Goal: Information Seeking & Learning: Learn about a topic

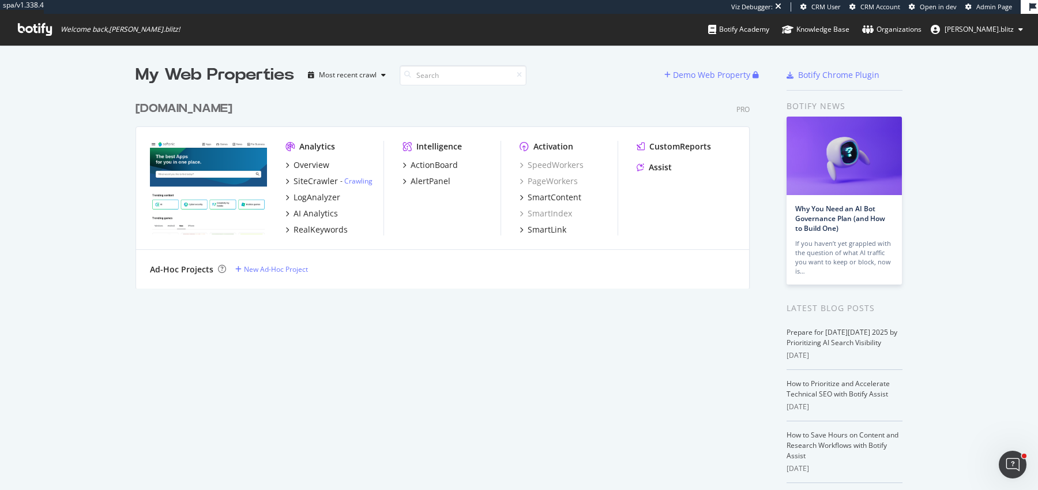
click at [187, 100] on div "Softonic.com" at bounding box center [184, 108] width 97 height 17
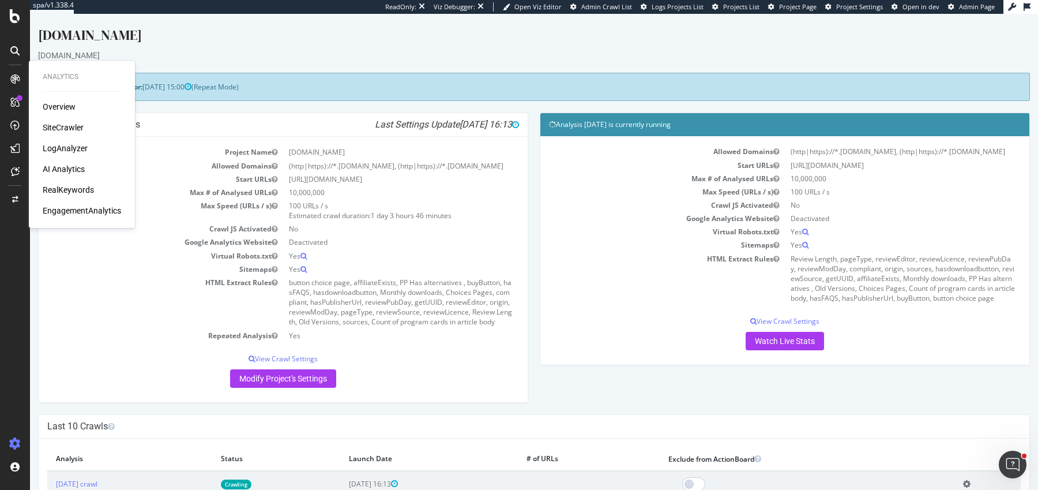
click at [13, 76] on icon at bounding box center [14, 78] width 9 height 9
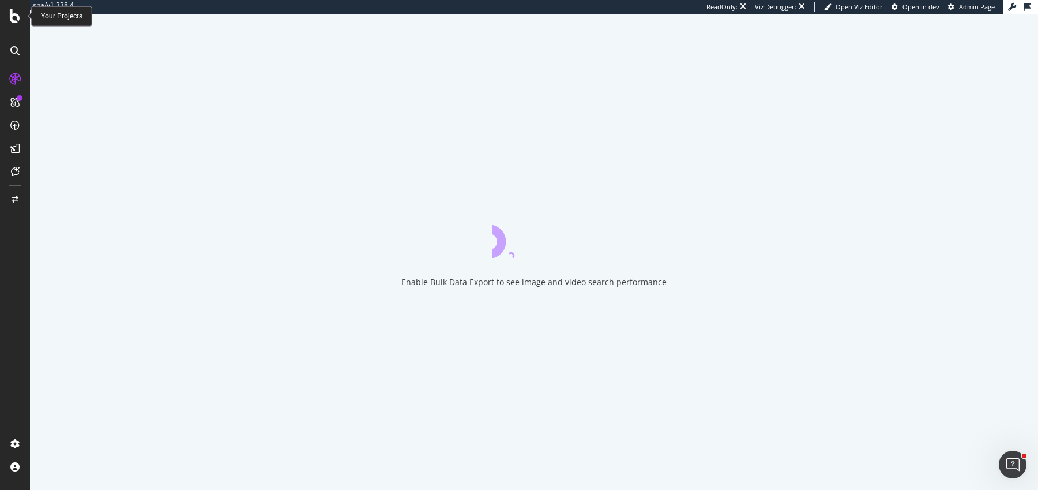
click at [13, 17] on icon at bounding box center [15, 16] width 10 height 14
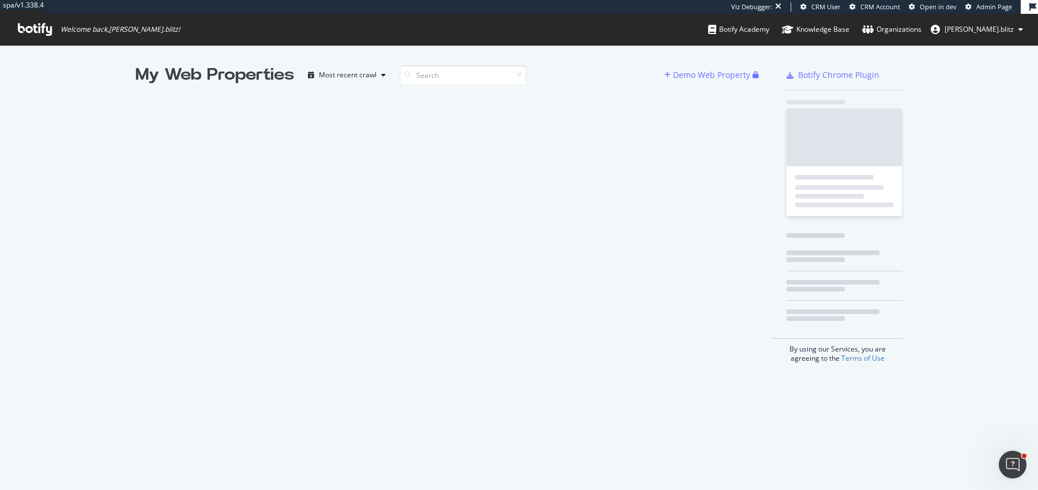
scroll to position [489, 1038]
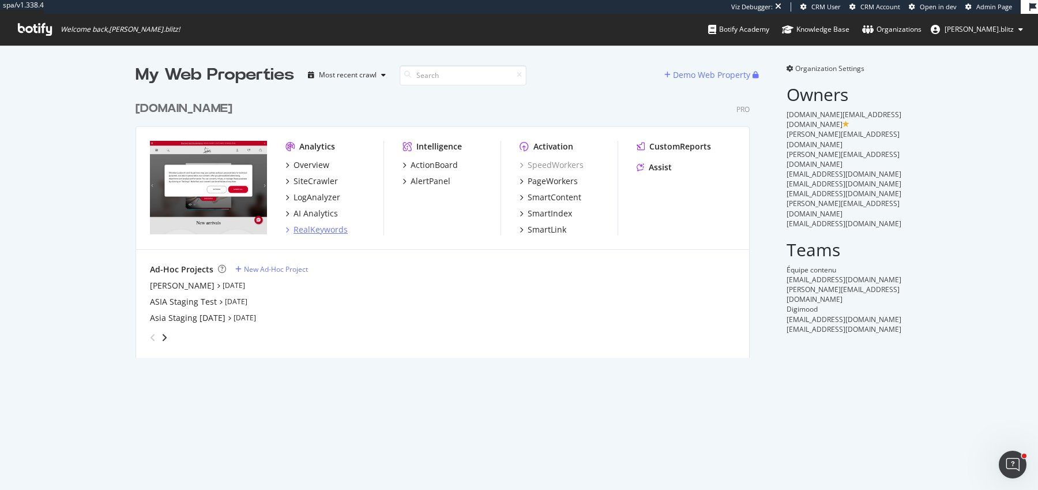
click at [336, 227] on div "RealKeywords" at bounding box center [321, 230] width 54 height 12
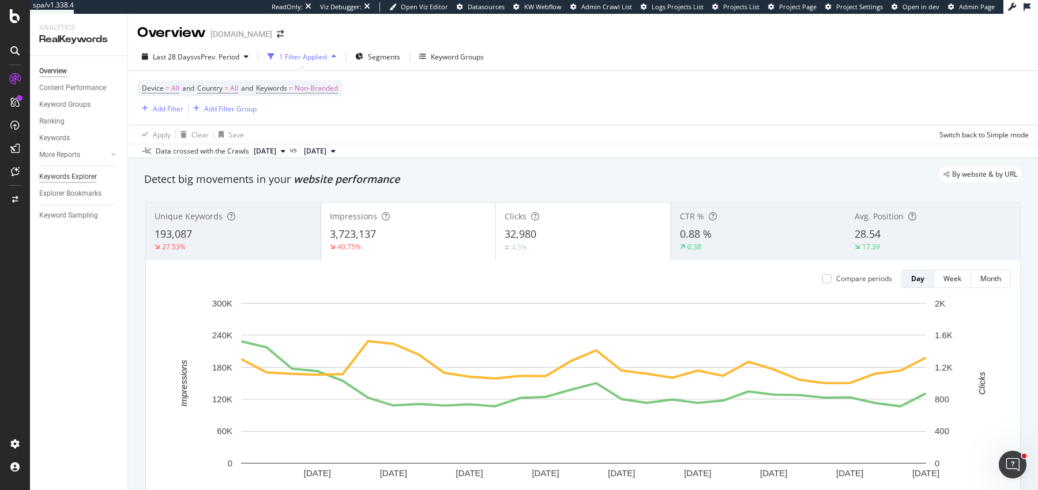
click at [87, 173] on div "Keywords Explorer" at bounding box center [68, 177] width 58 height 12
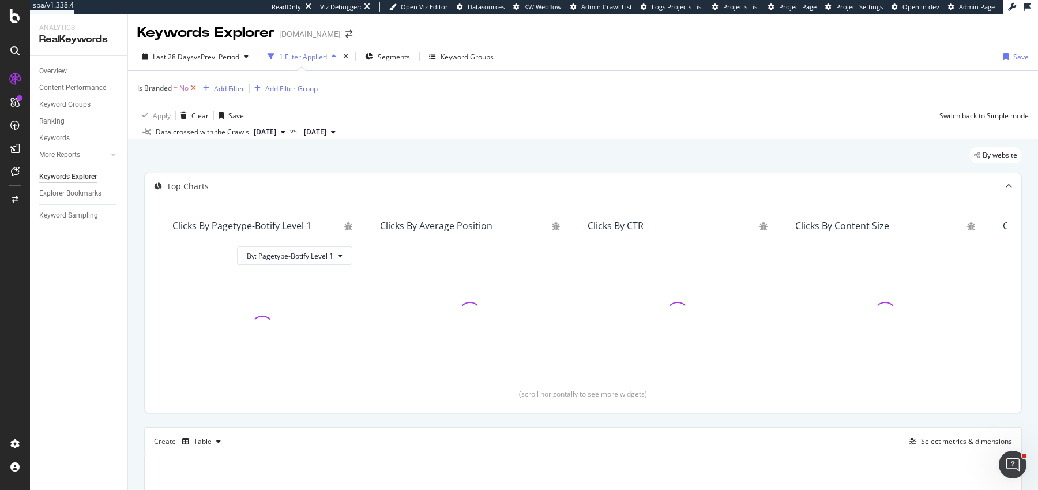
click at [195, 92] on icon at bounding box center [194, 88] width 10 height 12
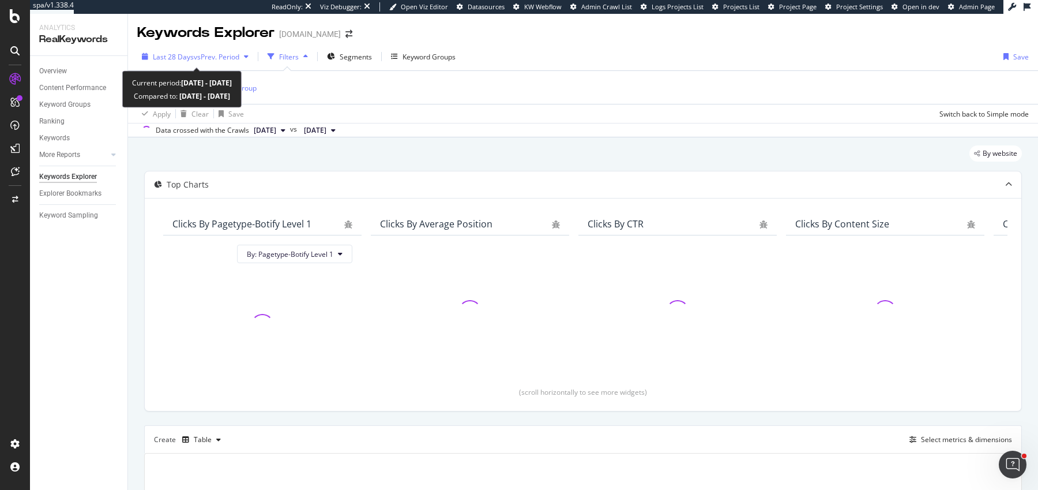
click at [200, 62] on div "Last 28 Days vs Prev. Period" at bounding box center [195, 56] width 116 height 17
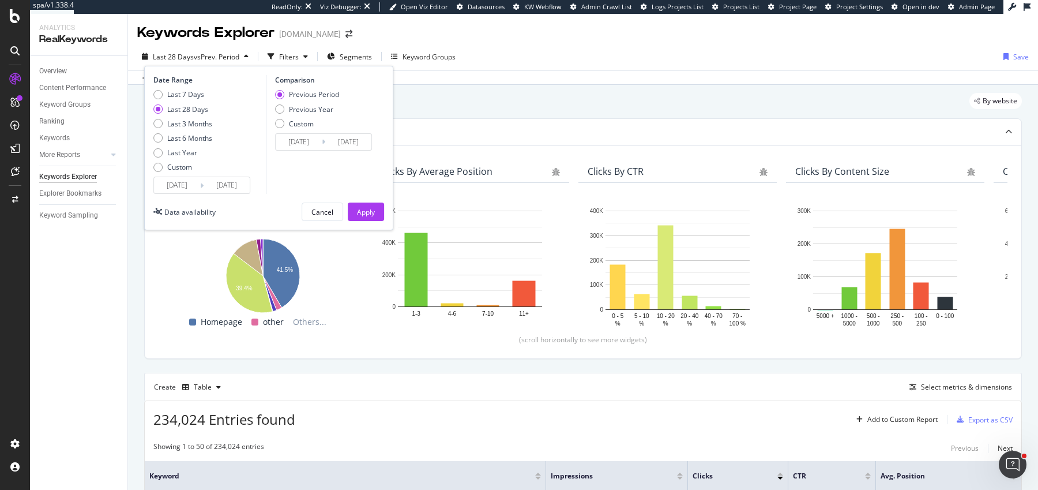
click at [169, 183] on input "[DATE]" at bounding box center [177, 185] width 46 height 16
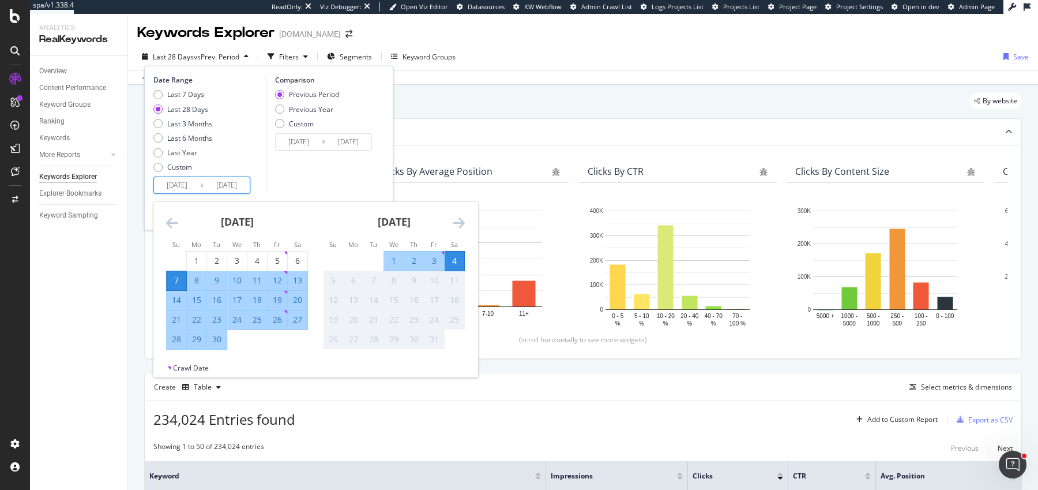
click at [171, 227] on icon "Move backward to switch to the previous month." at bounding box center [172, 223] width 12 height 14
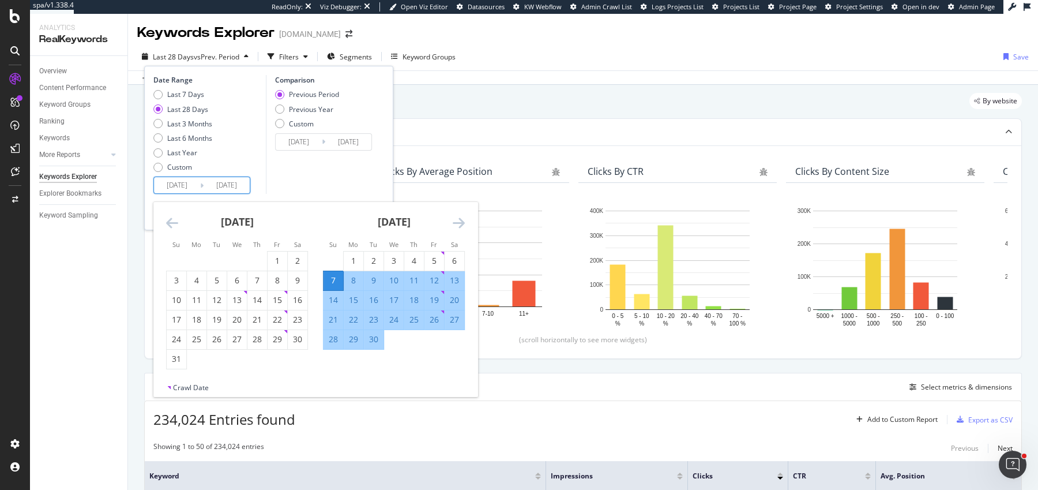
click at [171, 227] on icon "Move backward to switch to the previous month." at bounding box center [172, 223] width 12 height 14
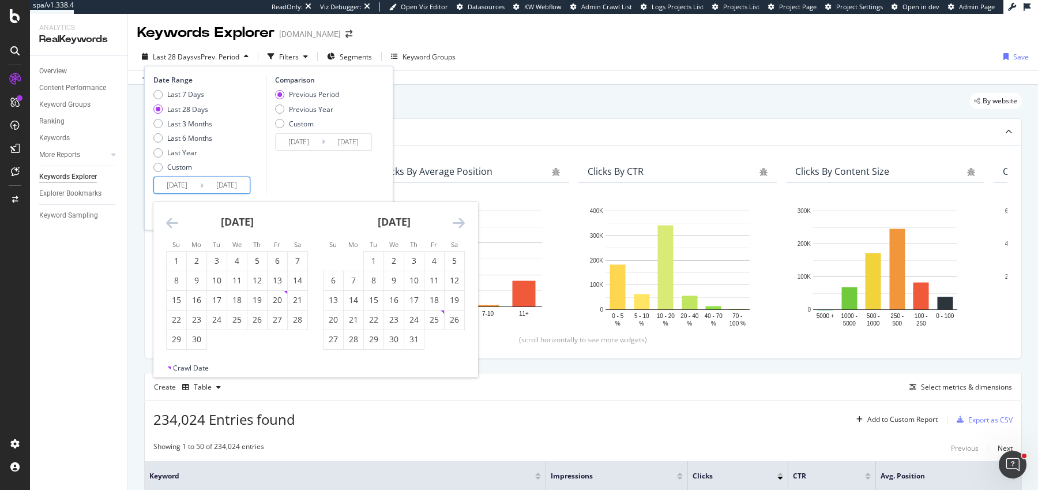
click at [171, 227] on icon "Move backward to switch to the previous month." at bounding box center [172, 223] width 12 height 14
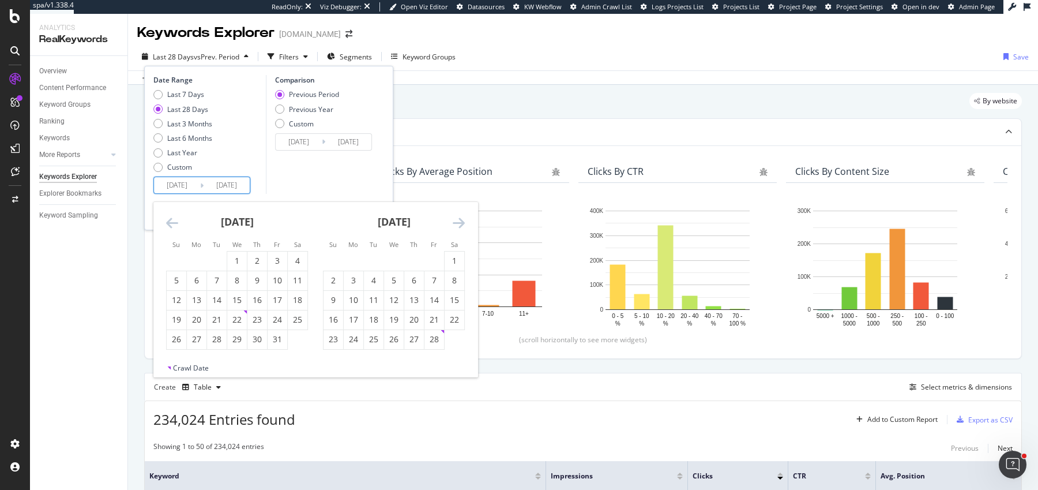
click at [171, 227] on icon "Move backward to switch to the previous month." at bounding box center [172, 223] width 12 height 14
click at [171, 226] on icon "Move backward to switch to the previous month." at bounding box center [172, 223] width 12 height 14
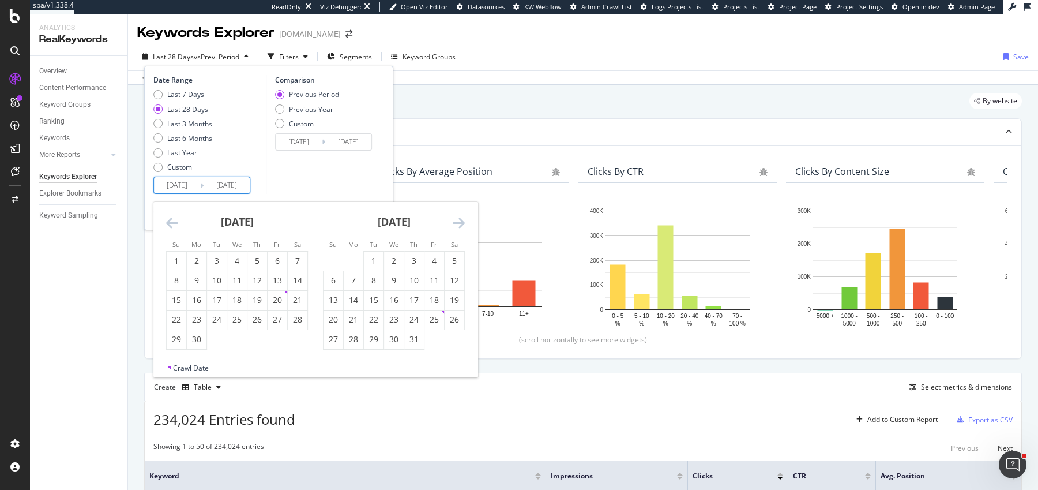
click at [171, 226] on icon "Move backward to switch to the previous month." at bounding box center [172, 223] width 12 height 14
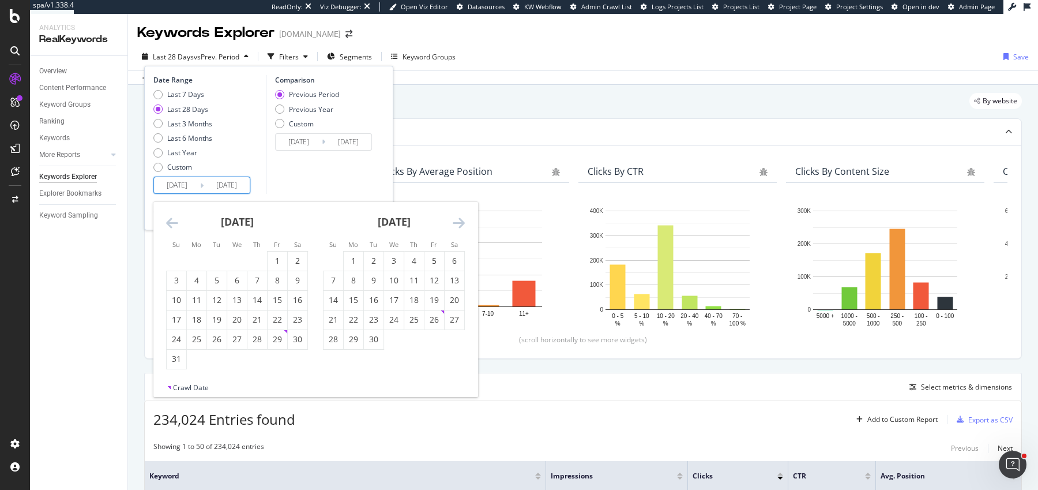
click at [171, 226] on icon "Move backward to switch to the previous month." at bounding box center [172, 223] width 12 height 14
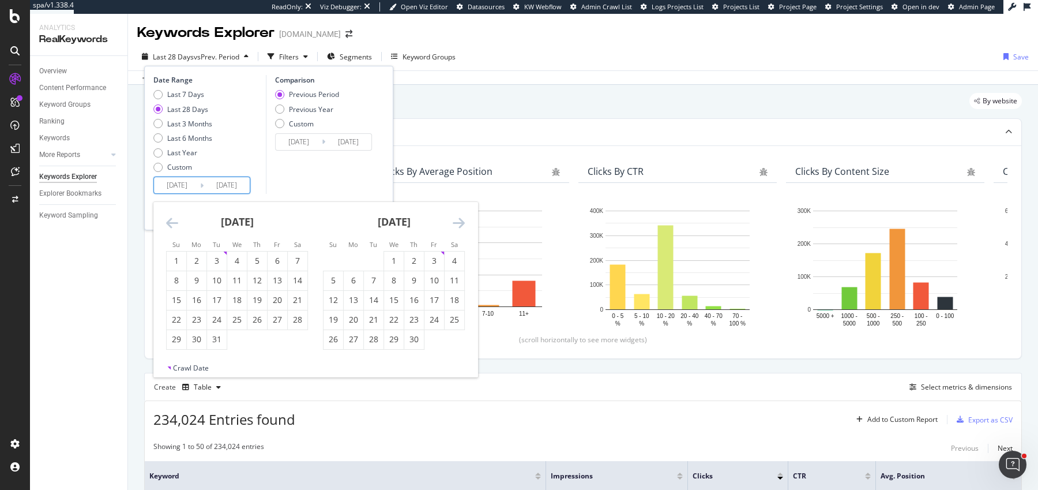
click at [171, 225] on icon "Move backward to switch to the previous month." at bounding box center [172, 223] width 12 height 14
click at [274, 260] on div "1" at bounding box center [278, 261] width 20 height 12
type input "[DATE]"
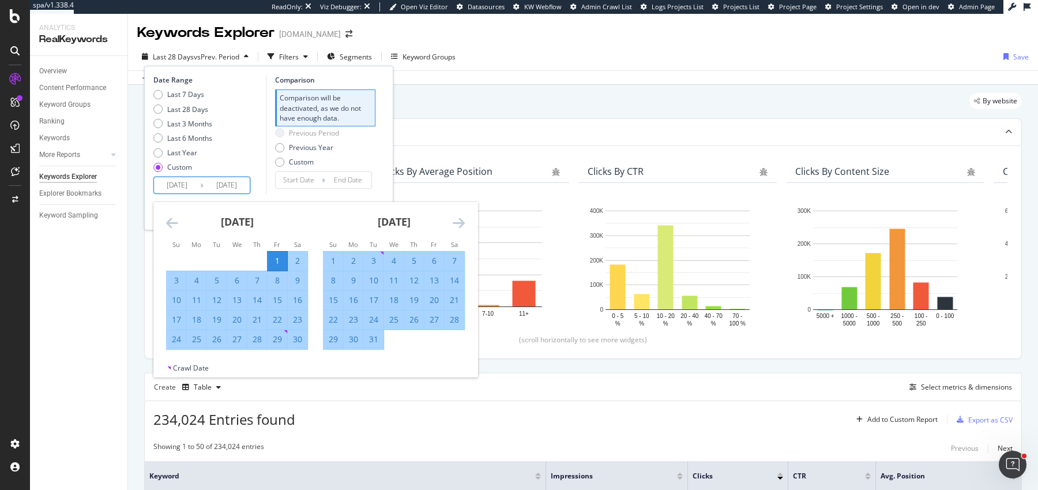
click at [461, 223] on icon "Move forward to switch to the next month." at bounding box center [459, 223] width 12 height 14
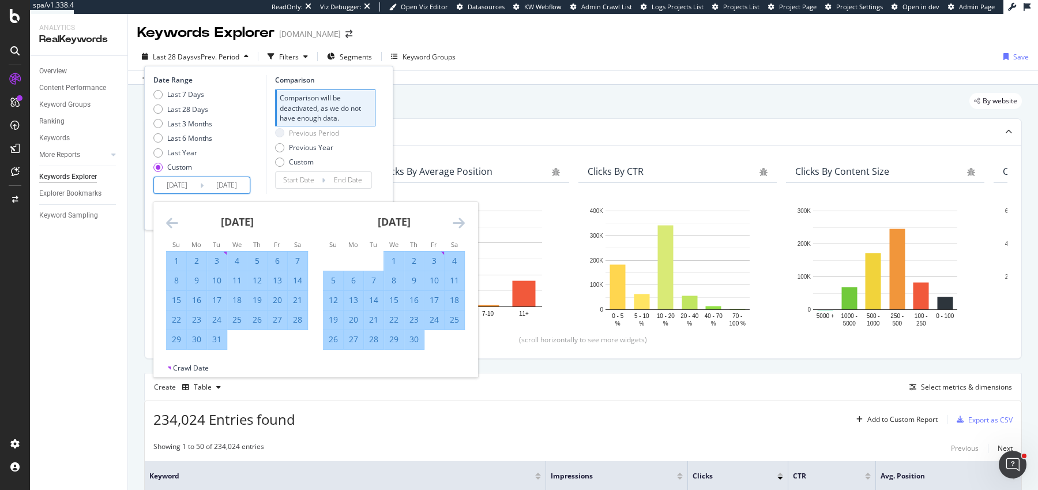
click at [461, 223] on icon "Move forward to switch to the next month." at bounding box center [459, 223] width 12 height 14
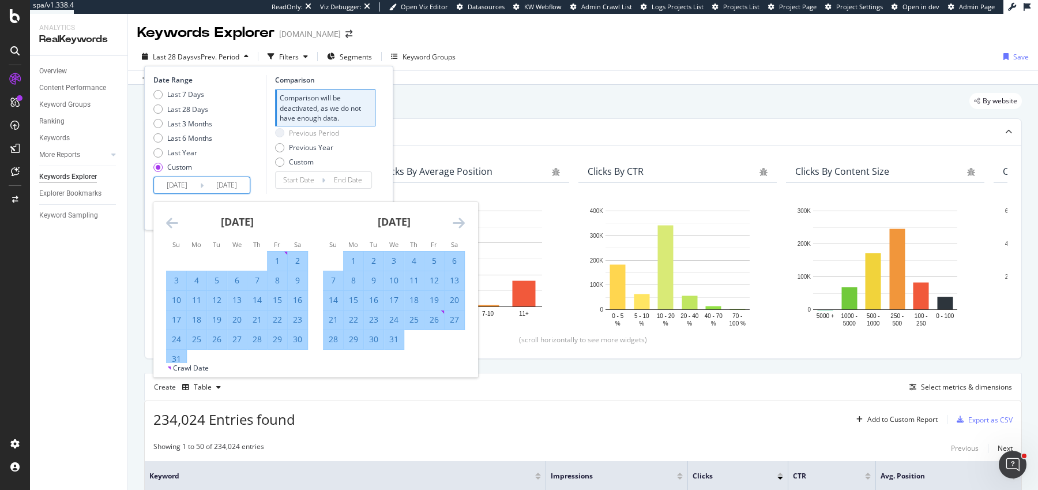
click at [461, 223] on icon "Move forward to switch to the next month." at bounding box center [459, 223] width 12 height 14
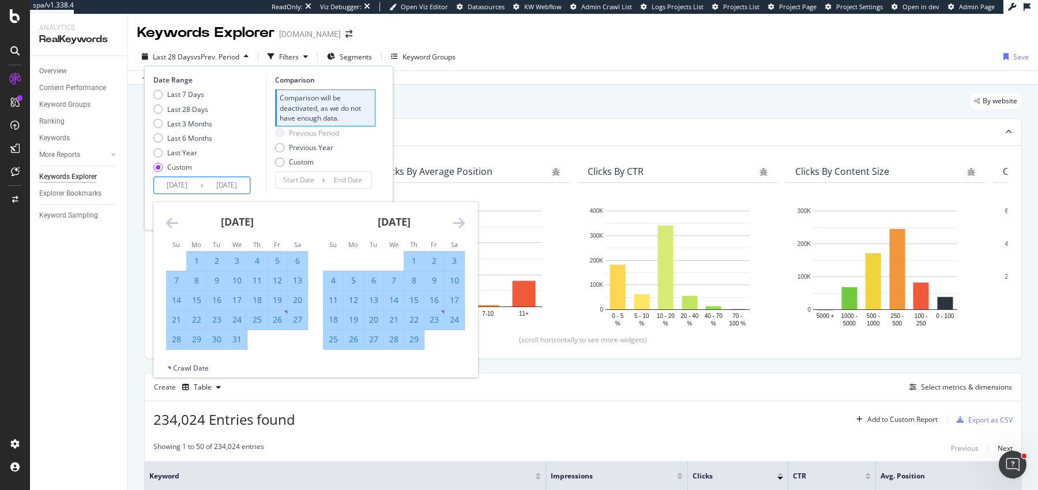
click at [461, 223] on icon "Move forward to switch to the next month." at bounding box center [459, 223] width 12 height 14
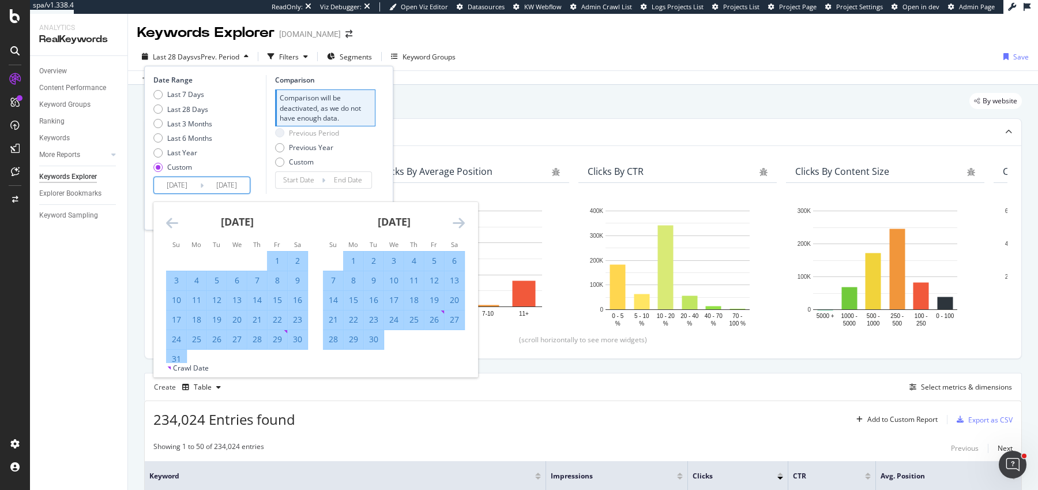
click at [461, 223] on icon "Move forward to switch to the next month." at bounding box center [459, 223] width 12 height 14
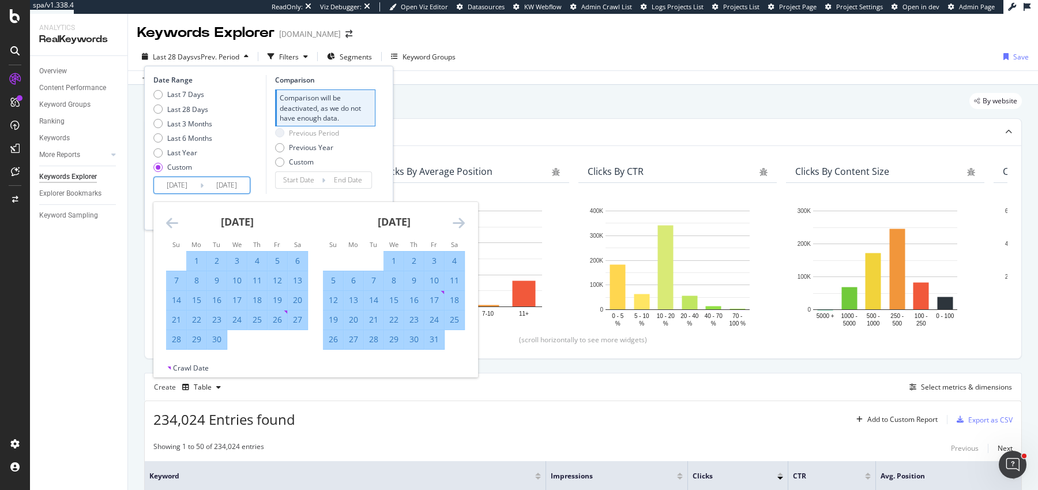
click at [461, 223] on icon "Move forward to switch to the next month." at bounding box center [459, 223] width 12 height 14
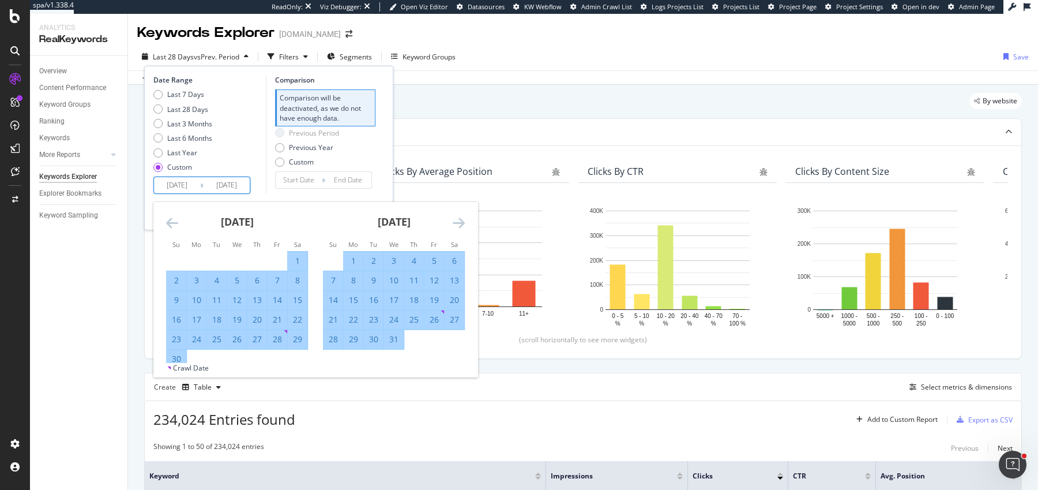
click at [461, 223] on icon "Move forward to switch to the next month." at bounding box center [459, 223] width 12 height 14
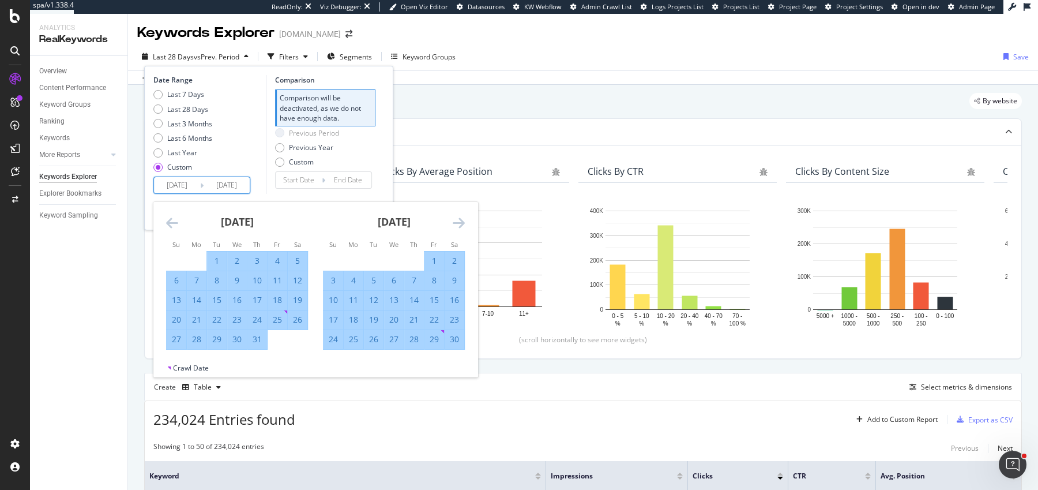
click at [461, 223] on icon "Move forward to switch to the next month." at bounding box center [459, 223] width 12 height 14
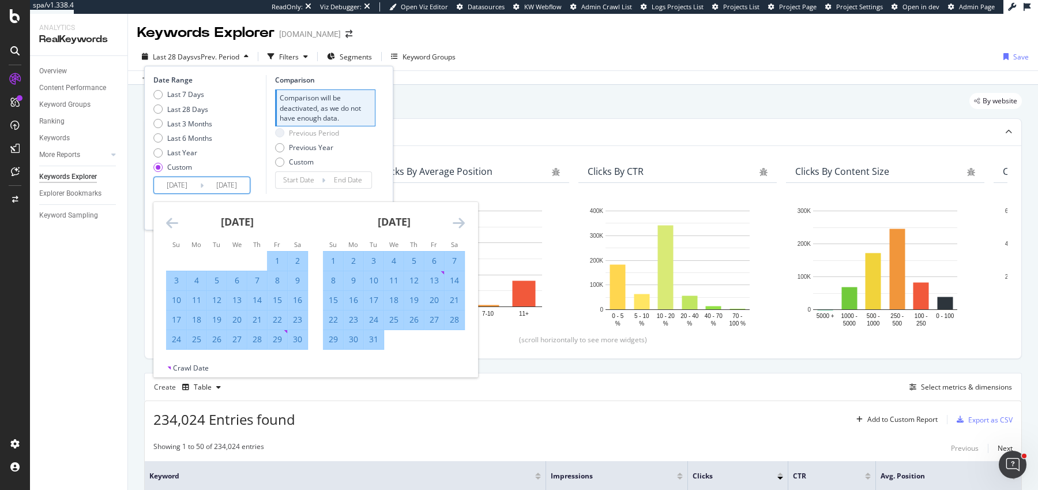
click at [461, 223] on icon "Move forward to switch to the next month." at bounding box center [459, 223] width 12 height 14
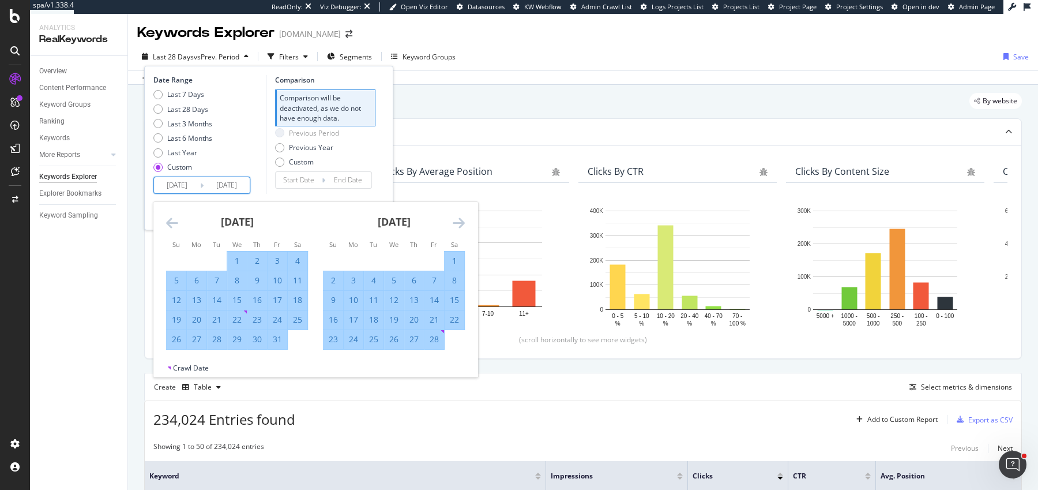
click at [461, 223] on icon "Move forward to switch to the next month." at bounding box center [459, 223] width 12 height 14
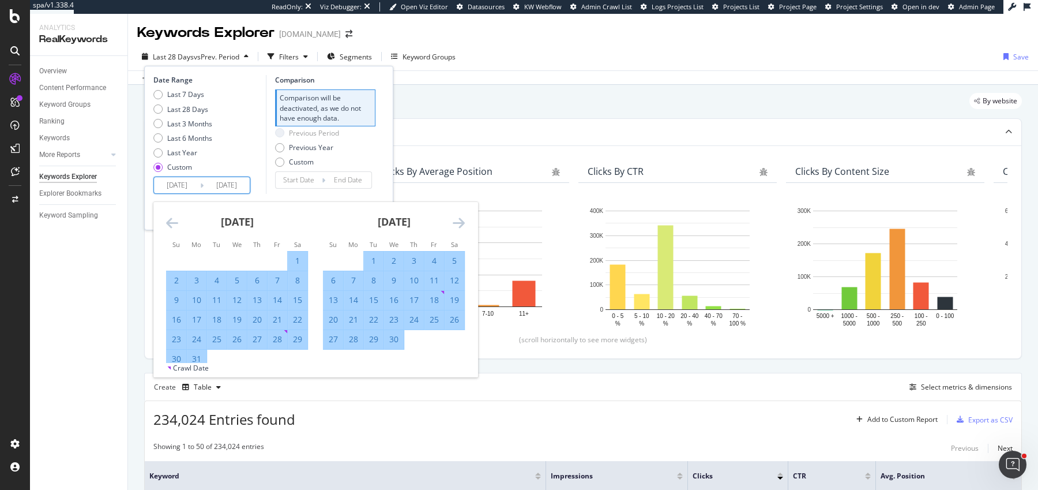
click at [461, 223] on icon "Move forward to switch to the next month." at bounding box center [459, 223] width 12 height 14
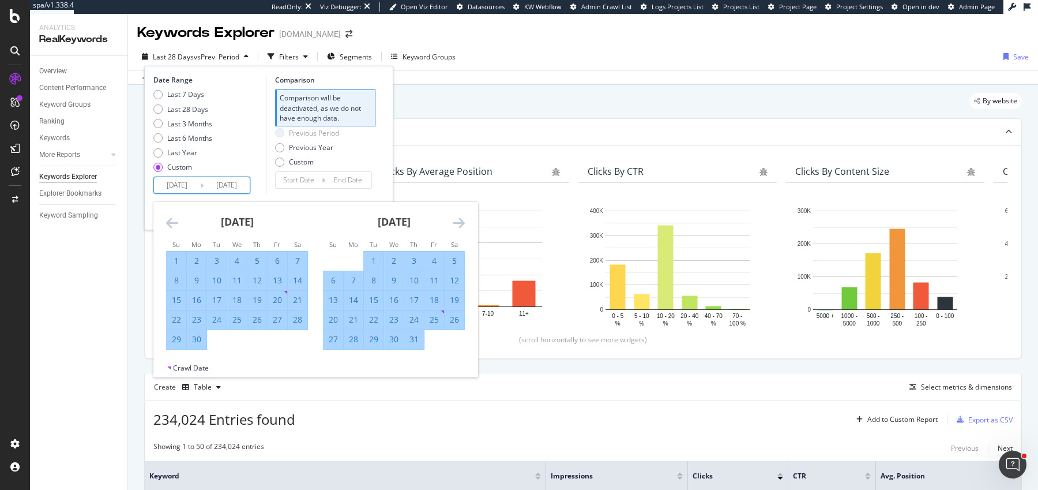
click at [461, 223] on icon "Move forward to switch to the next month." at bounding box center [459, 223] width 12 height 14
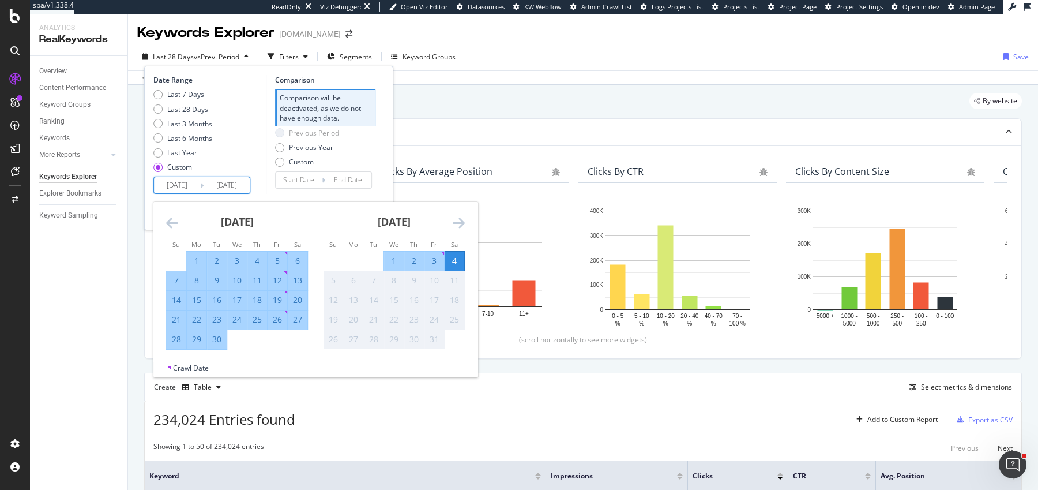
click at [461, 223] on icon "Move forward to switch to the next month." at bounding box center [459, 223] width 12 height 14
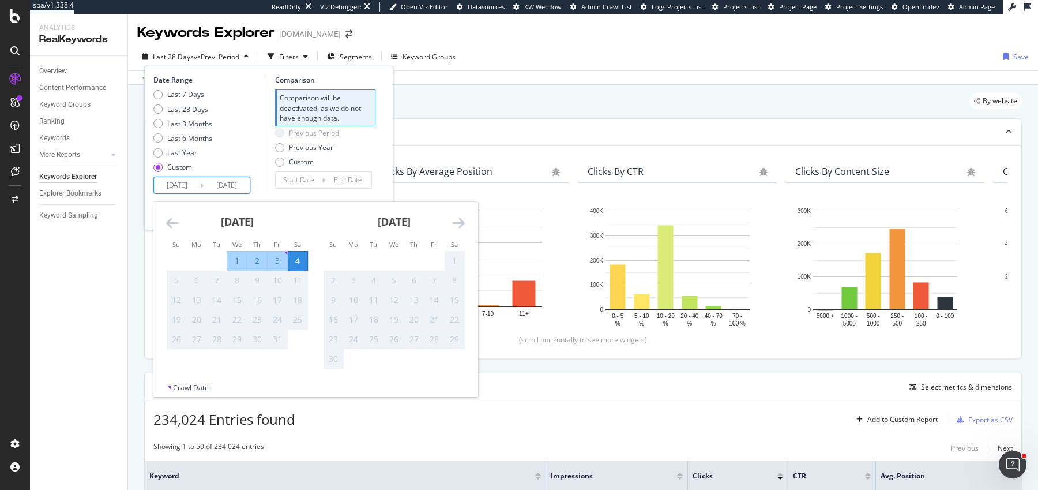
click at [169, 225] on icon "Move backward to switch to the previous month." at bounding box center [172, 223] width 12 height 14
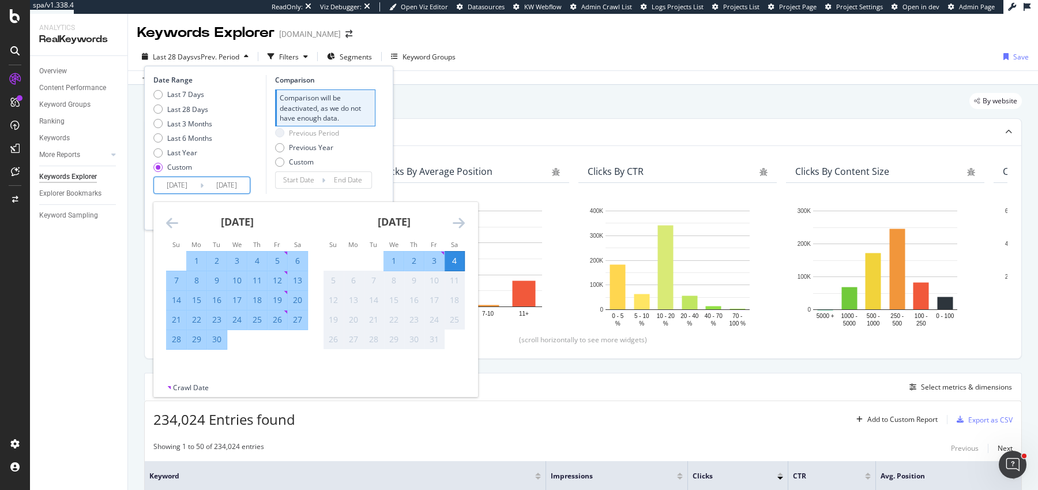
click at [224, 339] on div "30" at bounding box center [217, 339] width 20 height 12
type input "[DATE]"
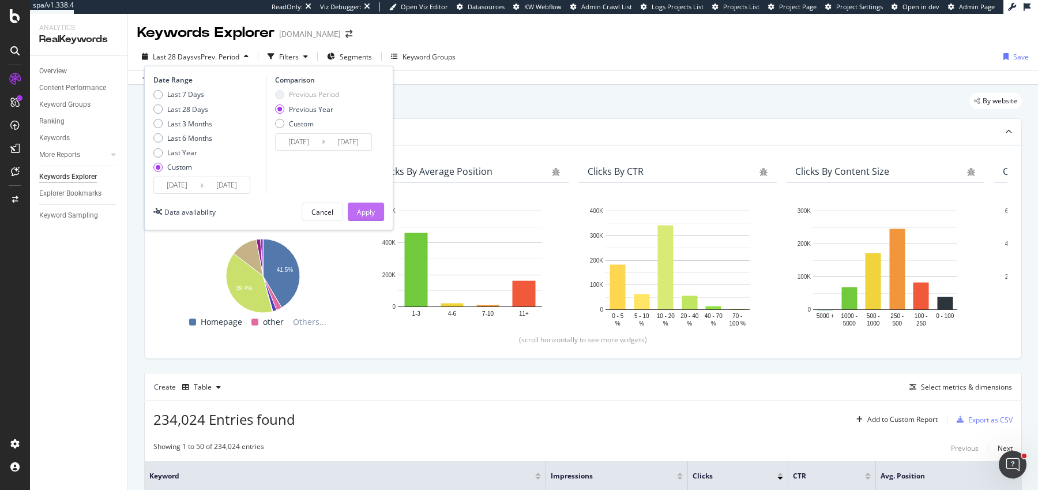
click at [367, 208] on div "Apply" at bounding box center [366, 212] width 18 height 10
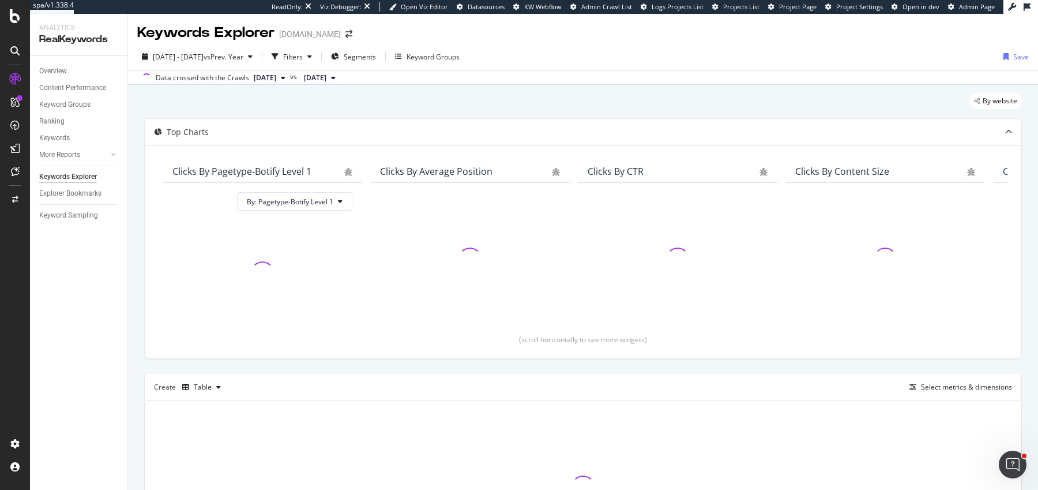
scroll to position [123, 0]
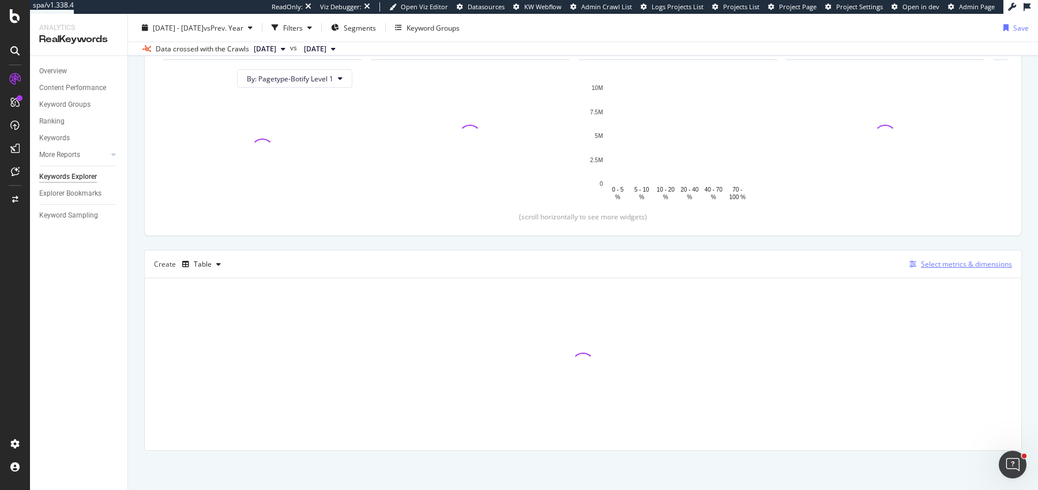
click at [949, 268] on div "Select metrics & dimensions" at bounding box center [958, 264] width 107 height 13
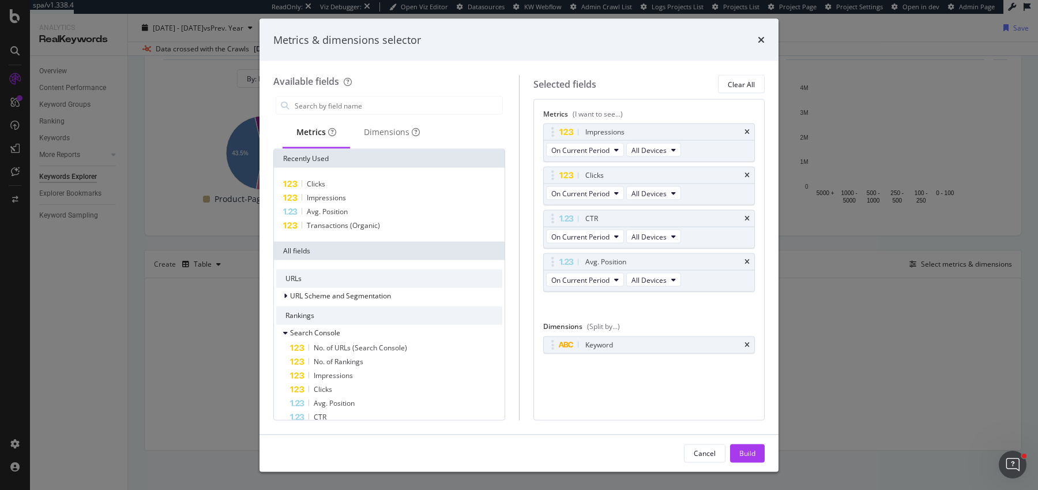
click at [209, 262] on div "Metrics & dimensions selector Available fields Metrics Dimensions Recently Used…" at bounding box center [519, 245] width 1038 height 490
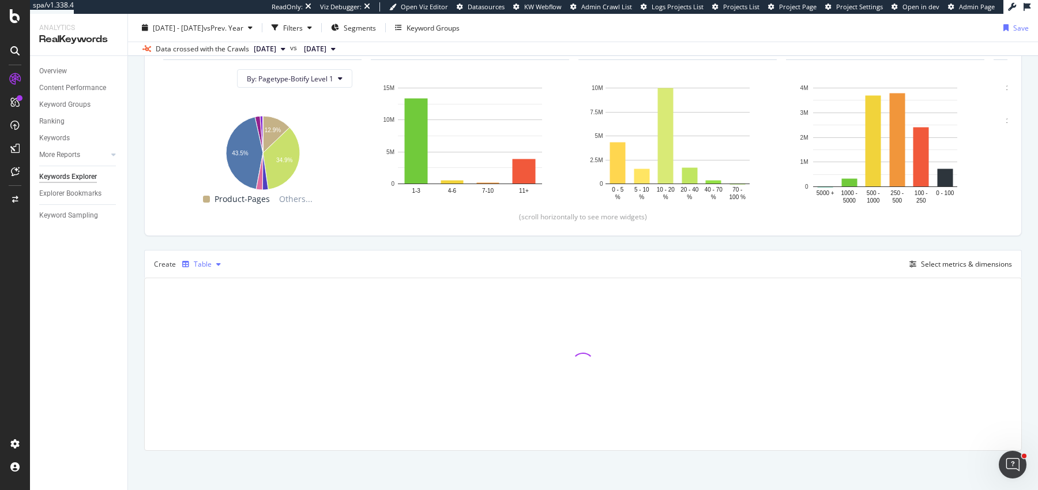
click at [203, 269] on div "Table" at bounding box center [202, 263] width 48 height 17
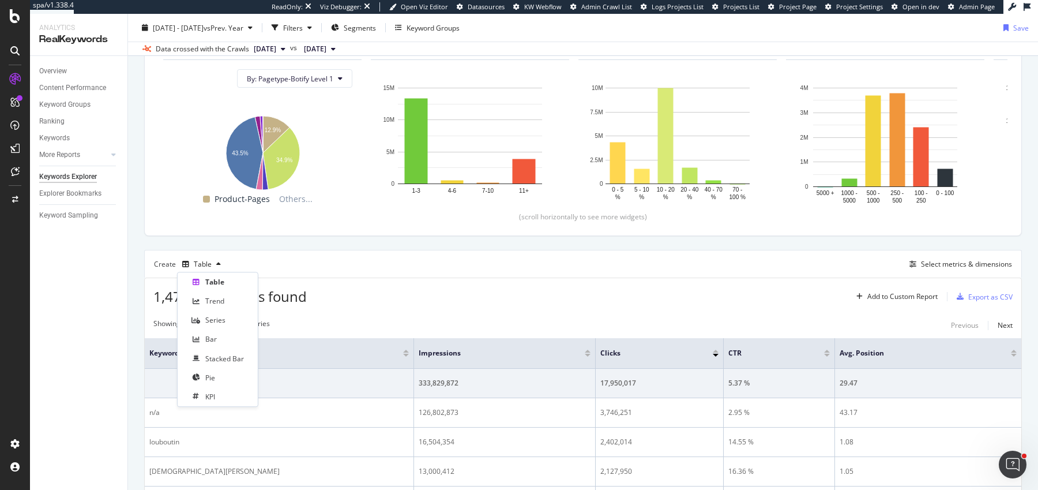
click at [206, 297] on div "Trend" at bounding box center [214, 301] width 19 height 10
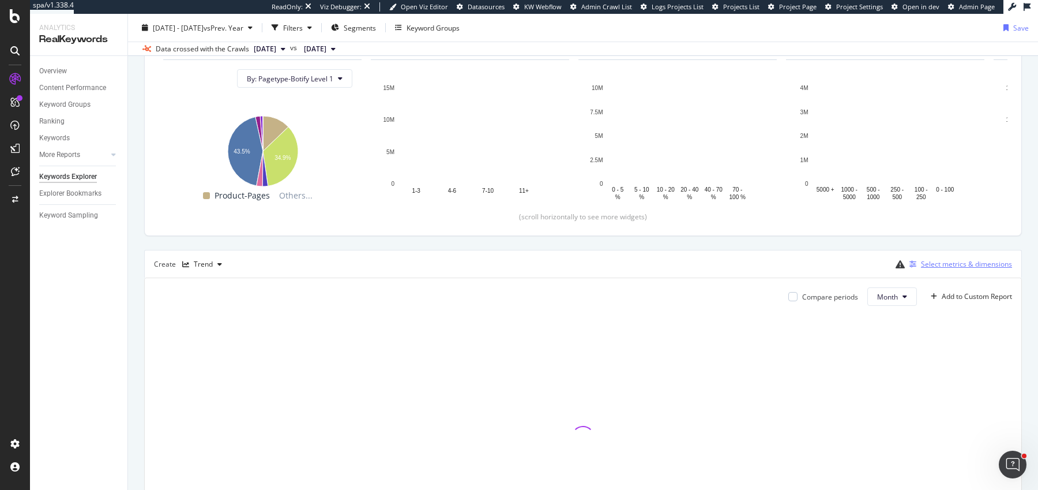
click at [919, 265] on div "button" at bounding box center [913, 264] width 16 height 7
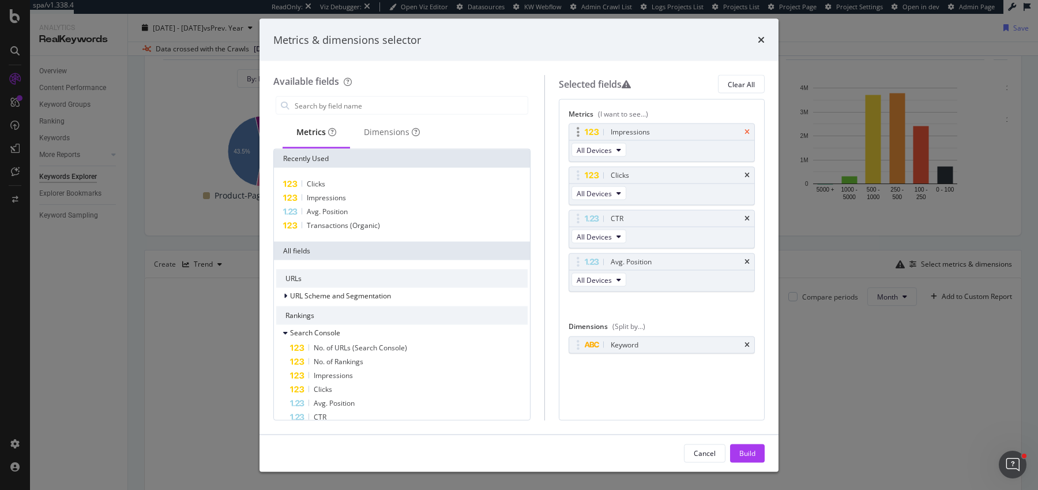
click at [749, 131] on icon "times" at bounding box center [746, 132] width 5 height 7
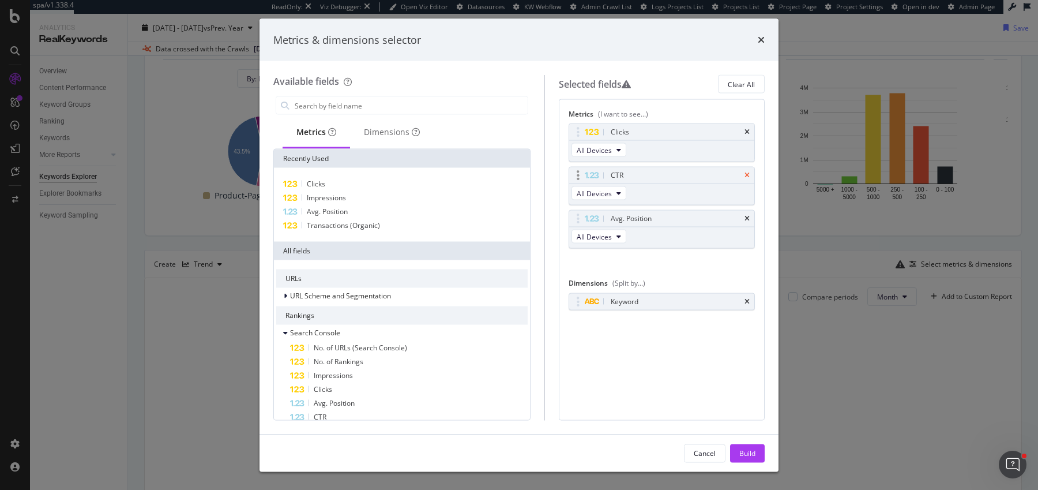
click at [748, 173] on icon "times" at bounding box center [746, 175] width 5 height 7
click at [748, 215] on icon "times" at bounding box center [746, 218] width 5 height 7
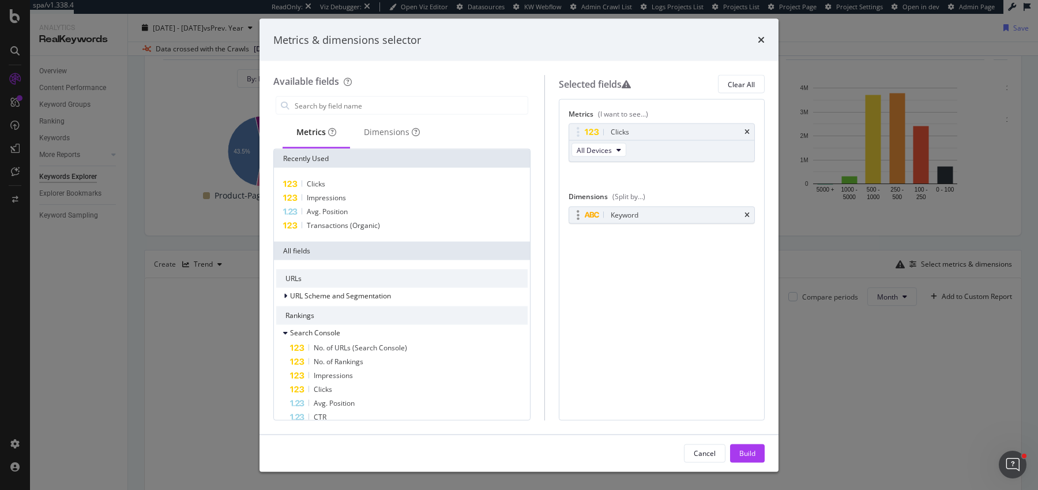
click at [746, 208] on div "Keyword" at bounding box center [661, 214] width 185 height 16
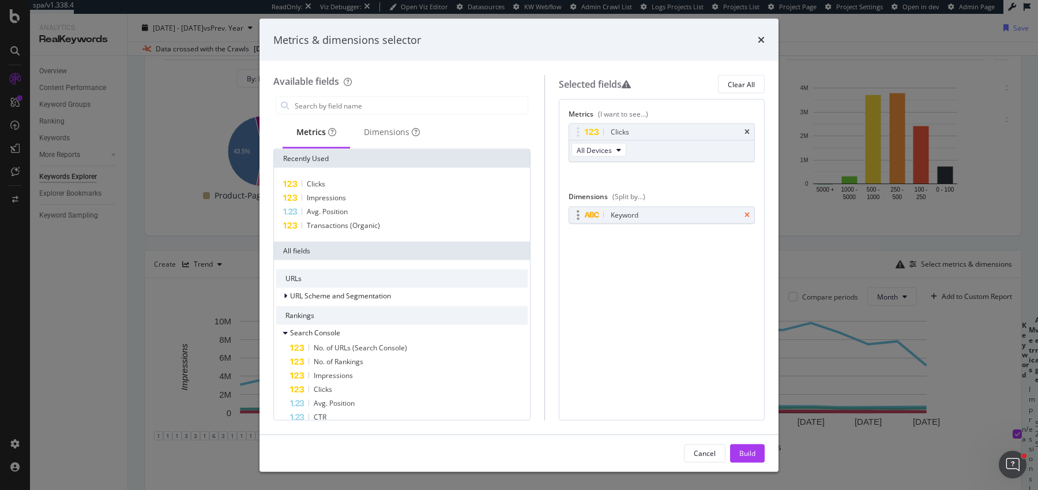
click at [746, 212] on icon "times" at bounding box center [746, 214] width 5 height 7
click at [404, 106] on input "modal" at bounding box center [411, 105] width 234 height 17
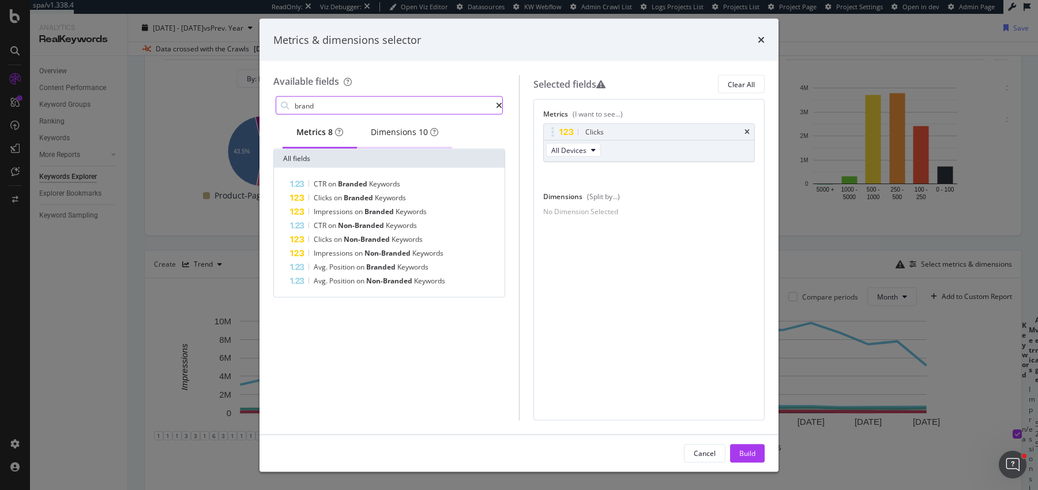
type input "brand"
click at [379, 132] on div "Dimensions 10" at bounding box center [404, 132] width 67 height 12
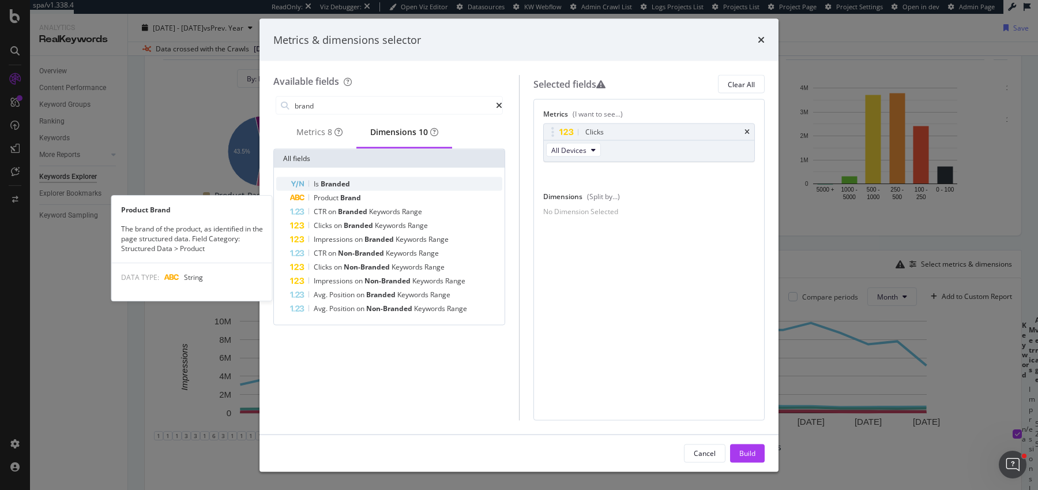
click at [349, 189] on span "Branded" at bounding box center [335, 184] width 29 height 10
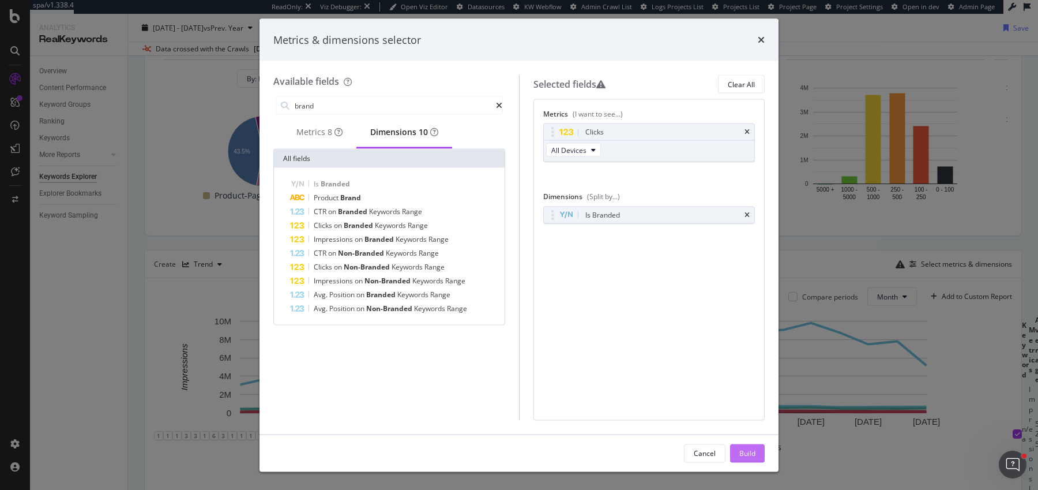
click at [748, 455] on div "Build" at bounding box center [747, 452] width 16 height 10
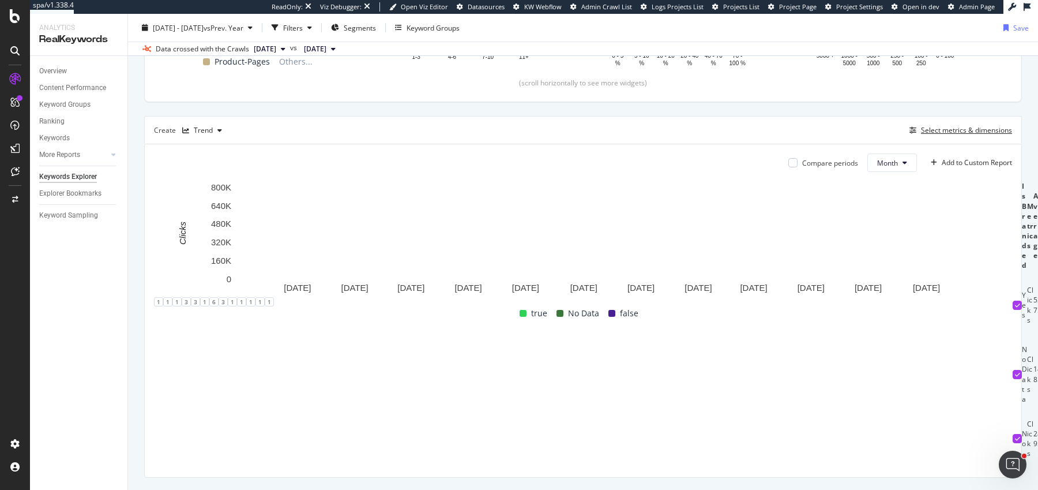
scroll to position [266, 0]
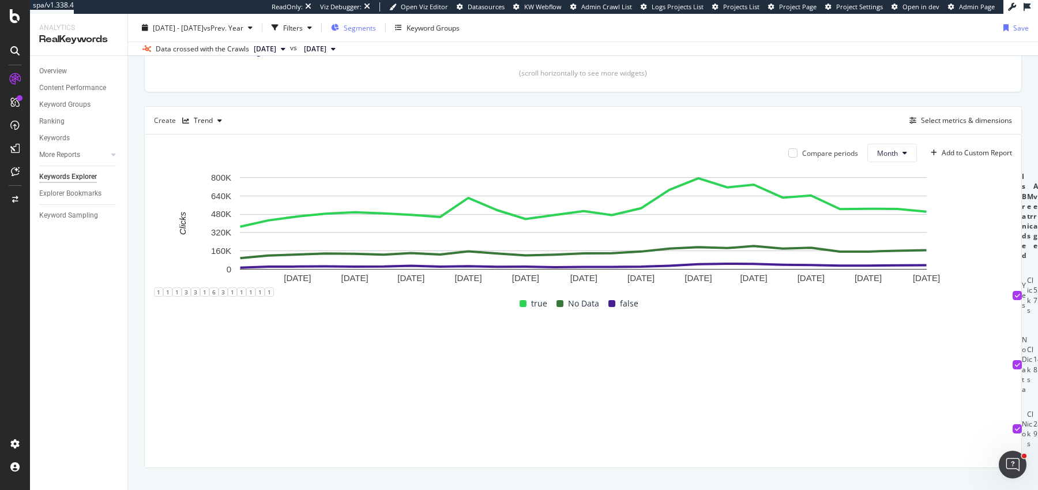
click at [376, 24] on span "Segments" at bounding box center [360, 27] width 32 height 10
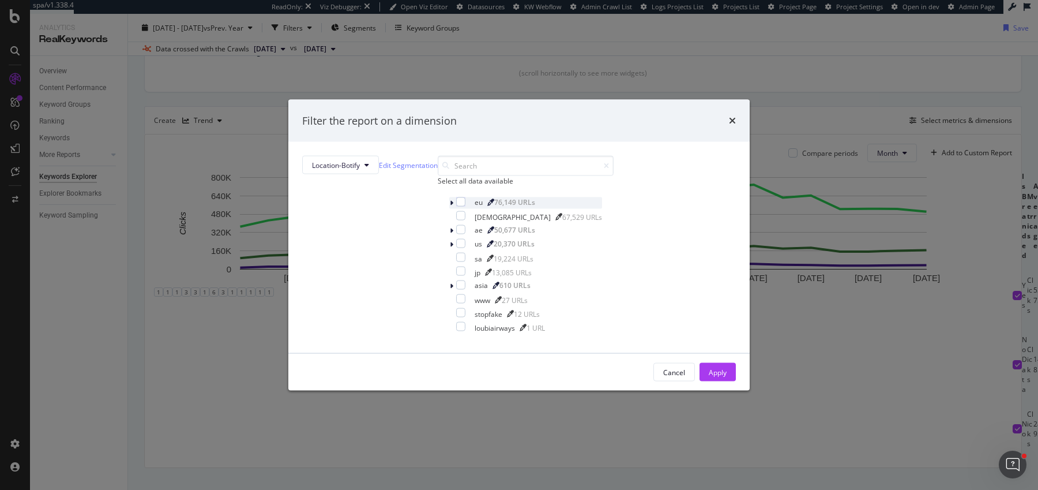
click at [450, 206] on icon "modal" at bounding box center [451, 203] width 3 height 7
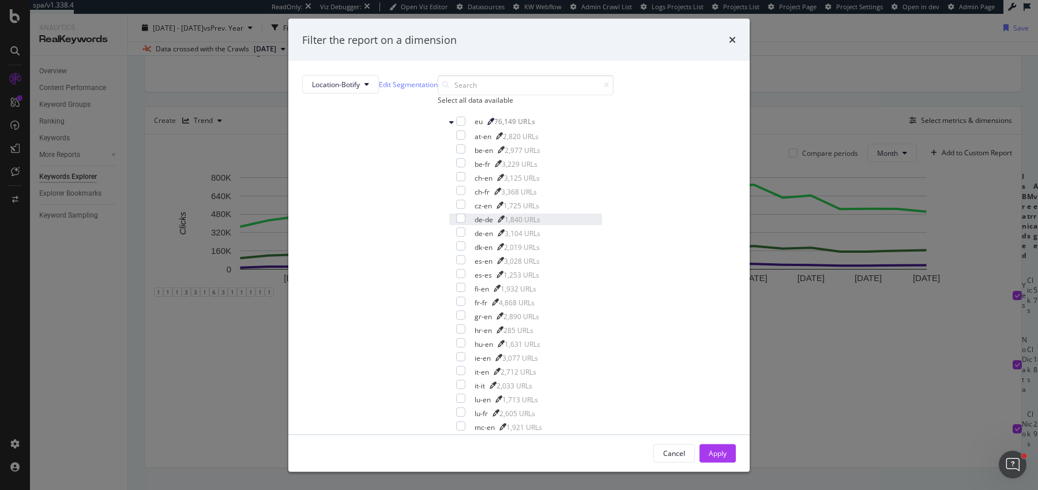
scroll to position [146, 0]
click at [456, 449] on div "modal" at bounding box center [460, 453] width 9 height 9
click at [456, 462] on div "modal" at bounding box center [460, 466] width 9 height 9
click at [449, 435] on div "mc-fr 2,078 URLs" at bounding box center [525, 441] width 153 height 12
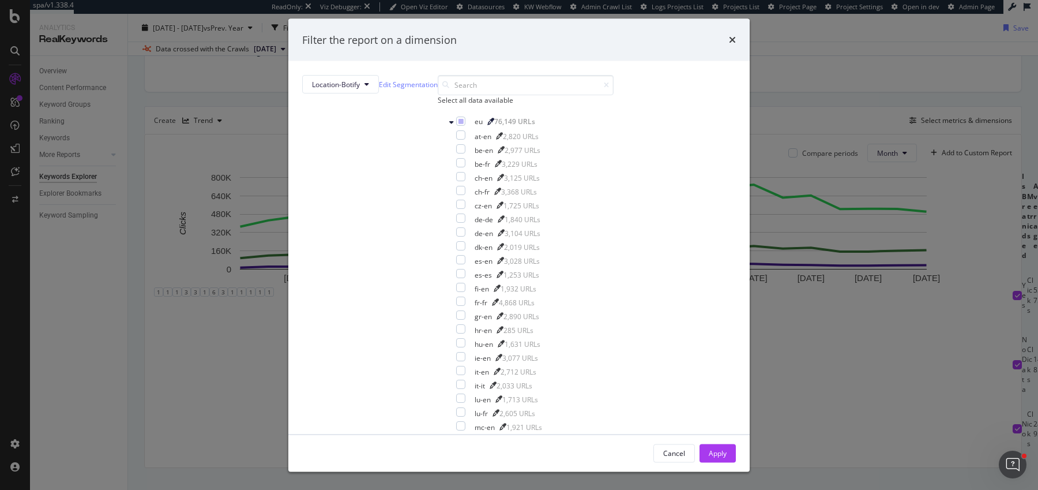
click at [449, 435] on div "mc-fr 2,078 URLs" at bounding box center [525, 441] width 153 height 12
click at [456, 449] on div "modal" at bounding box center [460, 453] width 9 height 9
click at [709, 447] on div "Apply" at bounding box center [718, 452] width 18 height 10
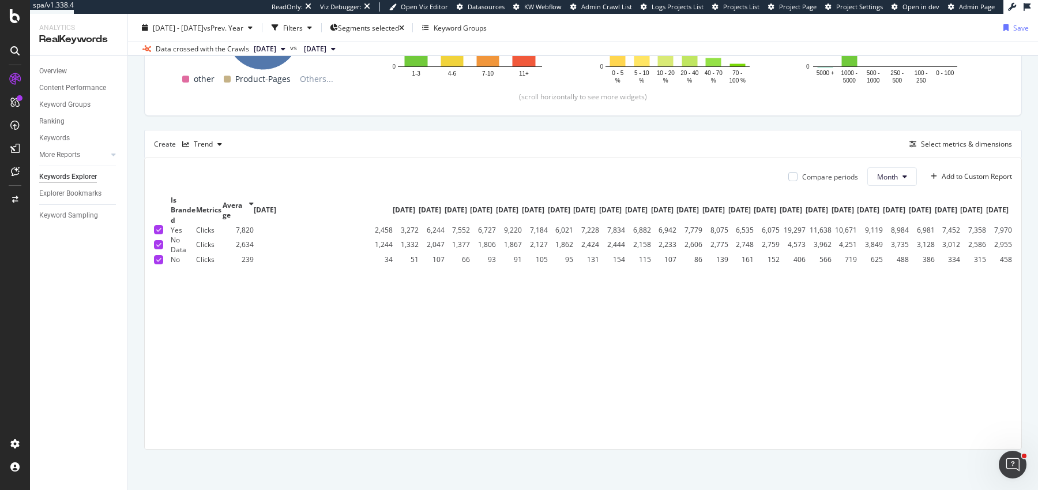
scroll to position [241, 0]
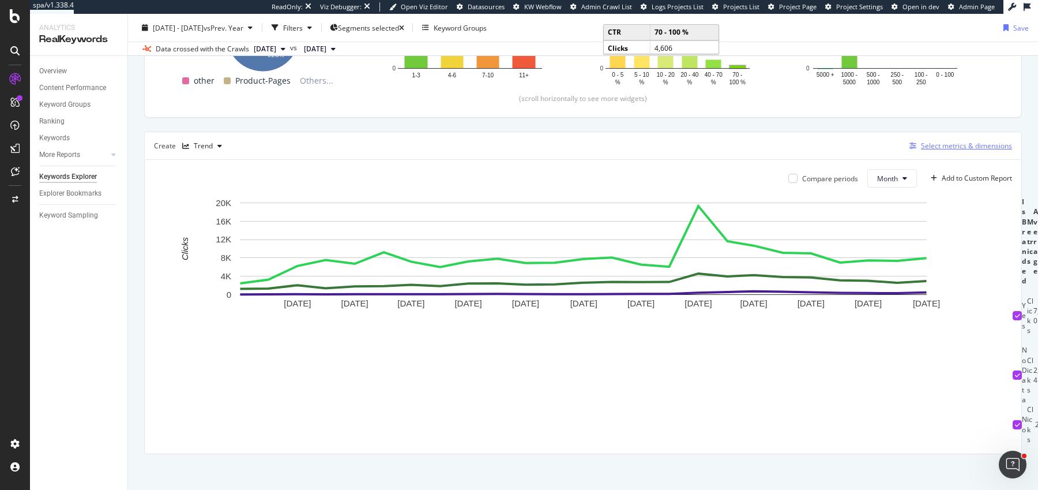
click at [928, 145] on div "Select metrics & dimensions" at bounding box center [966, 146] width 91 height 10
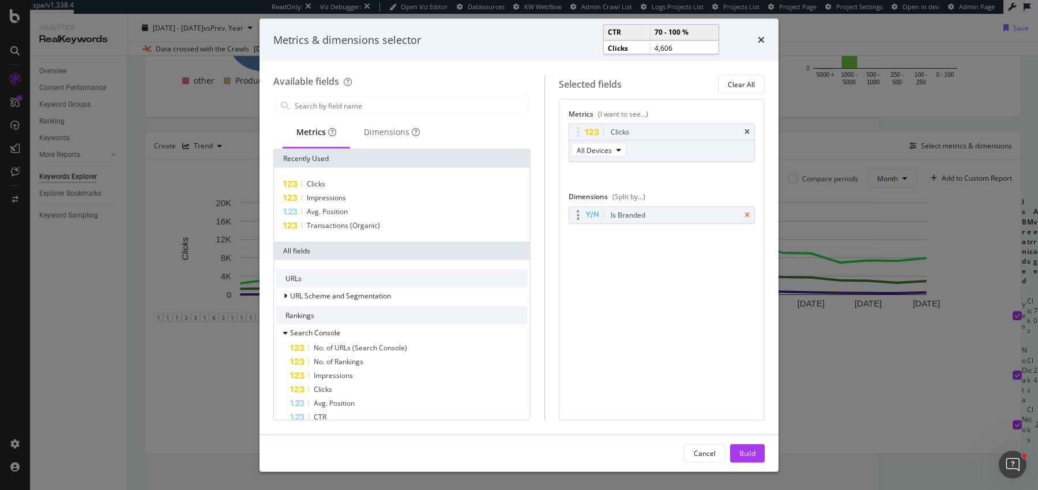
click at [748, 211] on icon "times" at bounding box center [746, 214] width 5 height 7
click at [384, 138] on div "Dimensions" at bounding box center [392, 133] width 84 height 32
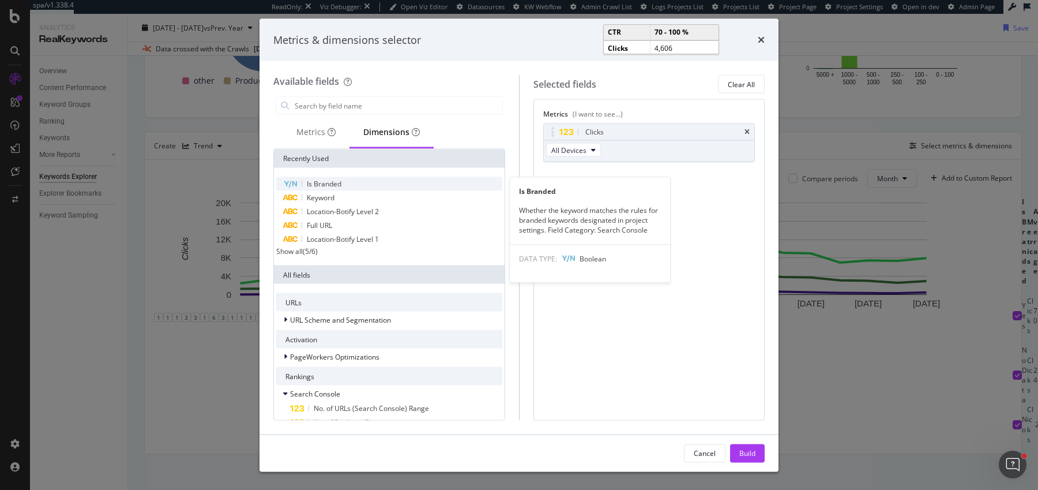
click at [355, 185] on div "Is Branded" at bounding box center [389, 184] width 226 height 14
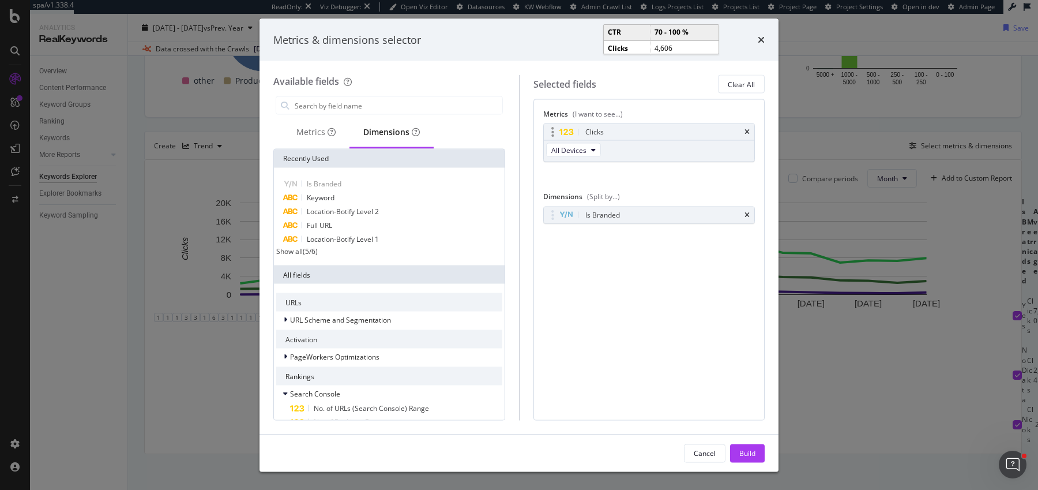
click at [307, 129] on div "Metrics" at bounding box center [315, 132] width 39 height 12
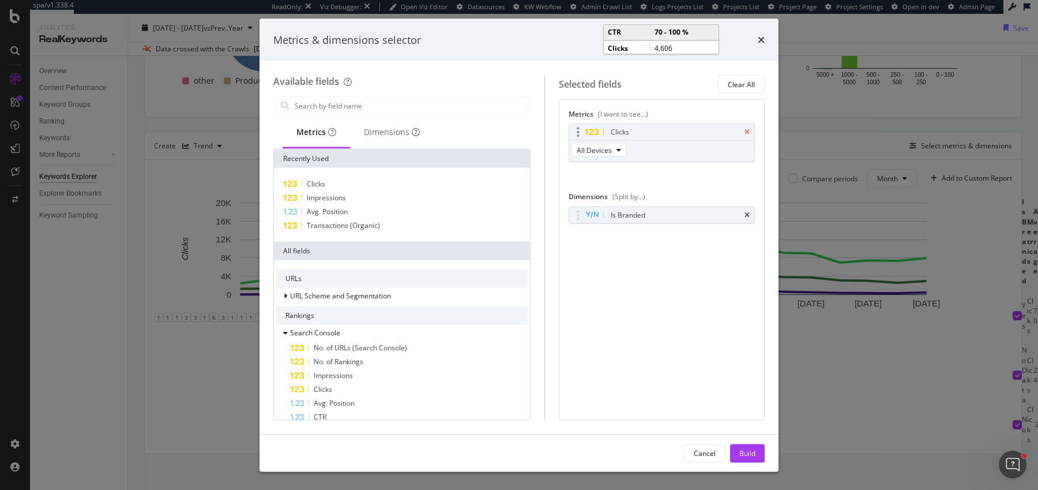
click at [747, 130] on icon "times" at bounding box center [746, 132] width 5 height 7
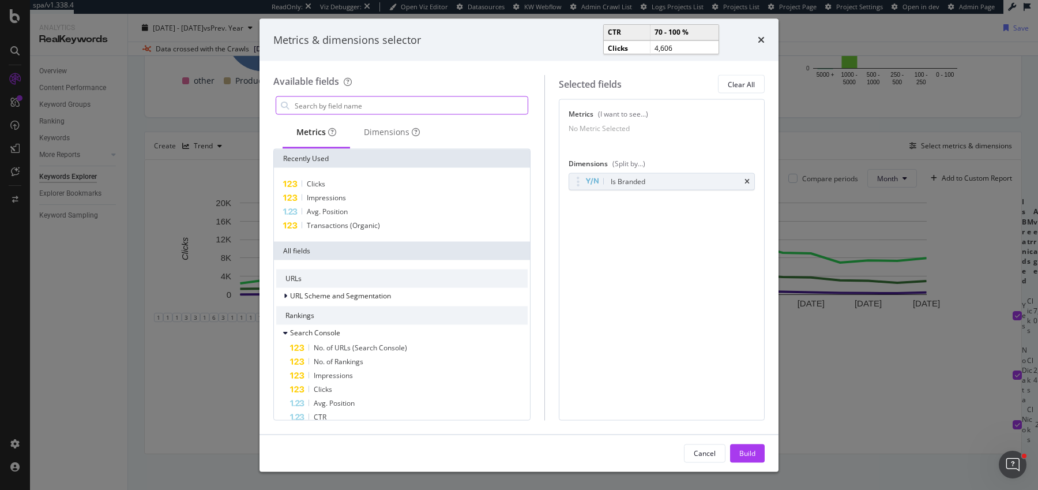
click at [386, 108] on input "modal" at bounding box center [411, 105] width 234 height 17
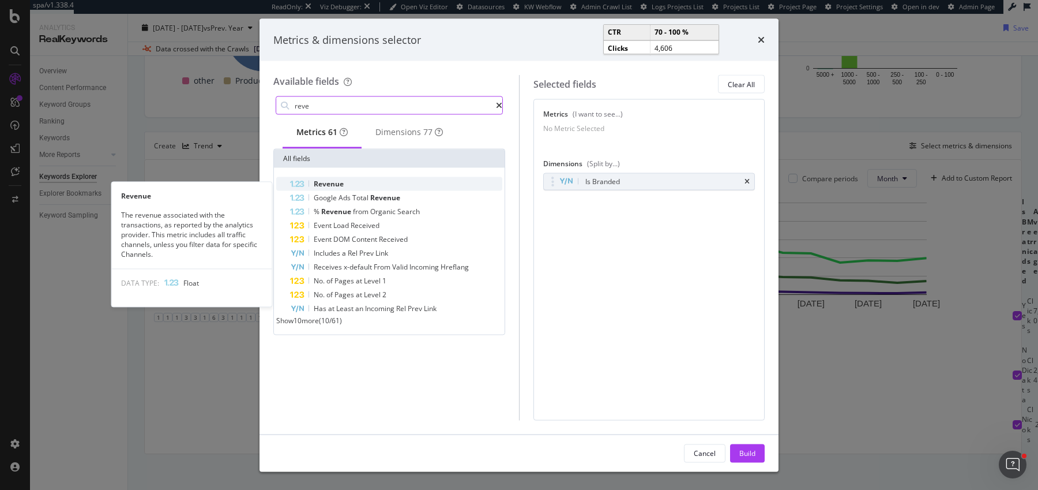
type input "reve"
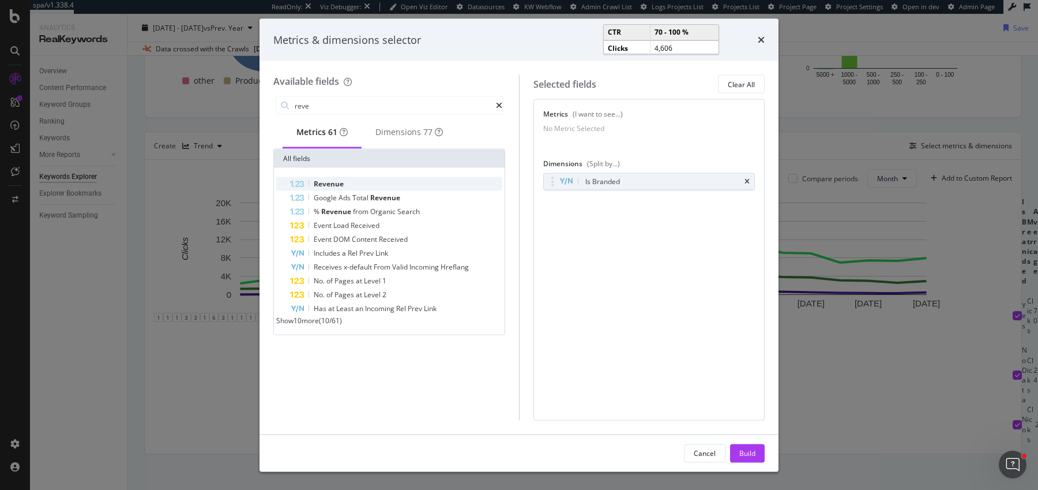
click at [364, 184] on div "Revenue" at bounding box center [396, 184] width 212 height 14
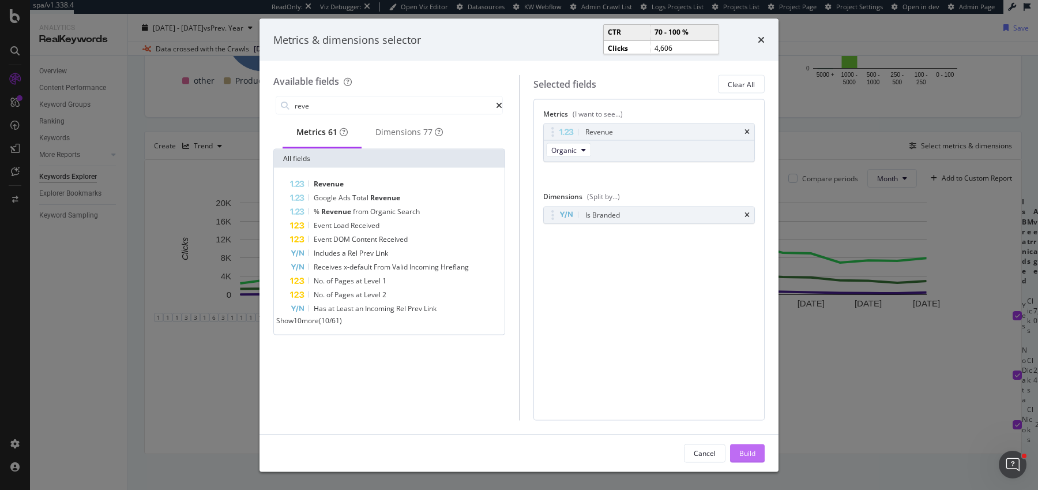
click at [744, 453] on div "Build" at bounding box center [747, 452] width 16 height 10
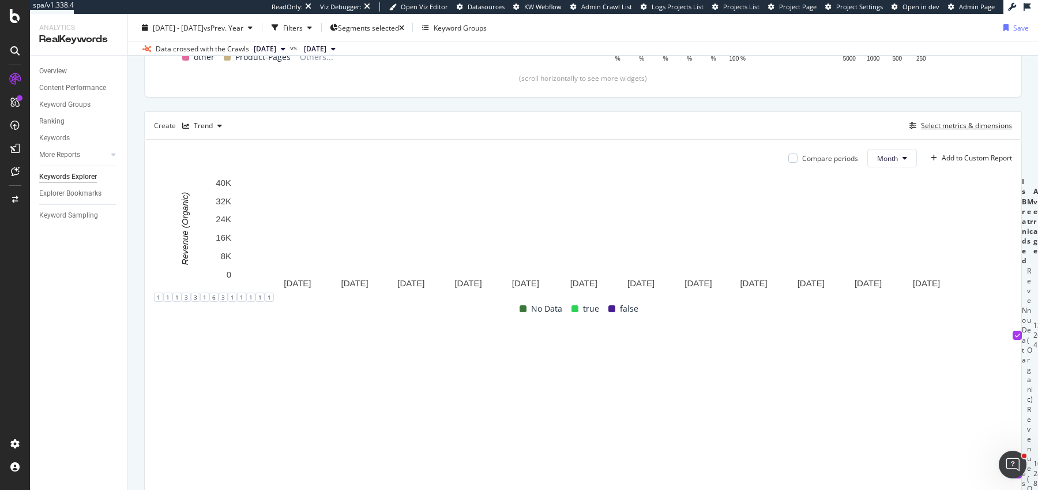
scroll to position [264, 0]
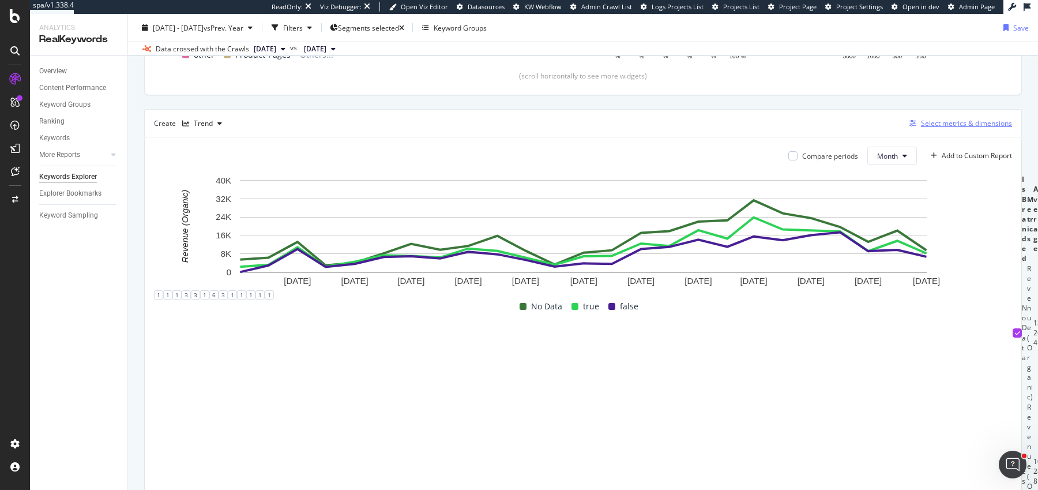
click at [958, 120] on div "Select metrics & dimensions" at bounding box center [966, 123] width 91 height 10
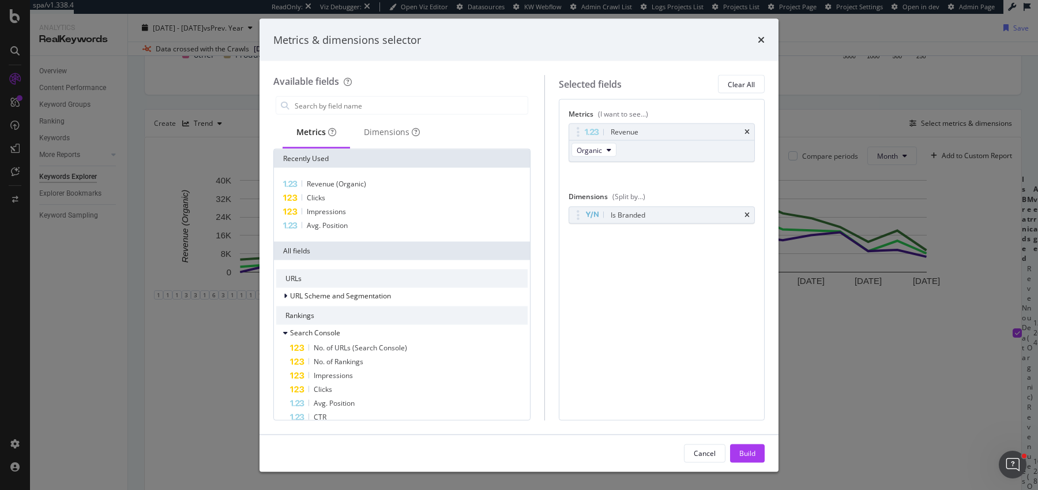
click at [750, 212] on icon "times" at bounding box center [746, 214] width 5 height 7
click at [751, 450] on div "Build" at bounding box center [747, 452] width 16 height 10
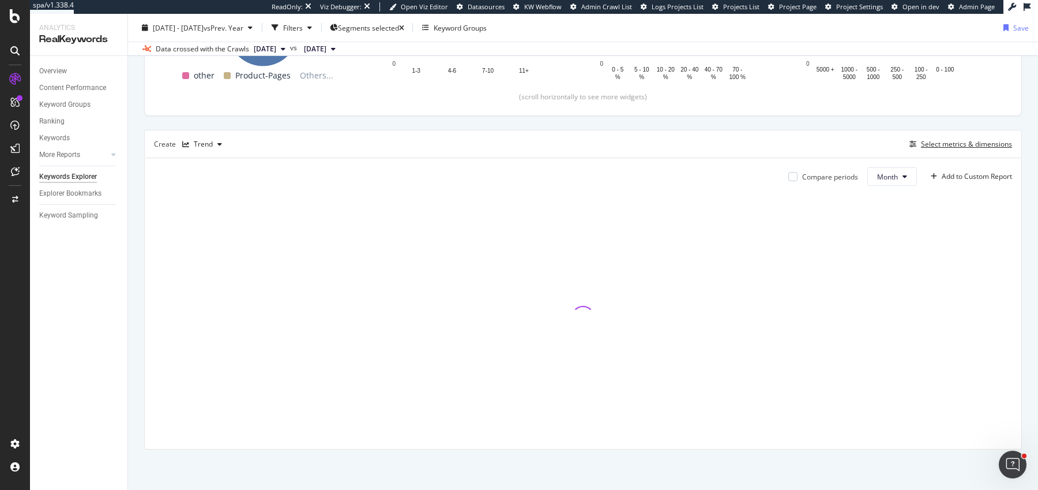
scroll to position [241, 0]
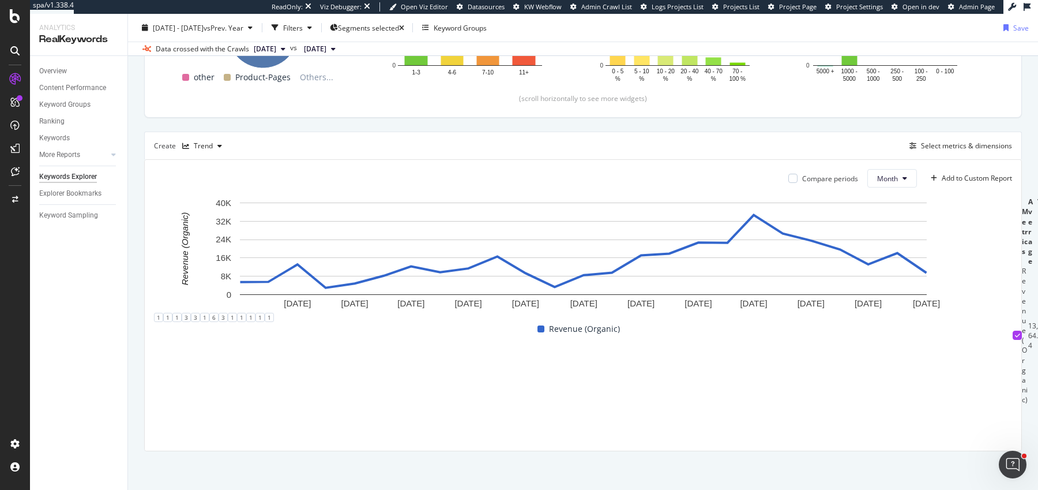
click at [951, 136] on div "Create Trend Select metrics & dimensions" at bounding box center [583, 145] width 878 height 28
click at [945, 146] on div "Select metrics & dimensions" at bounding box center [966, 146] width 91 height 10
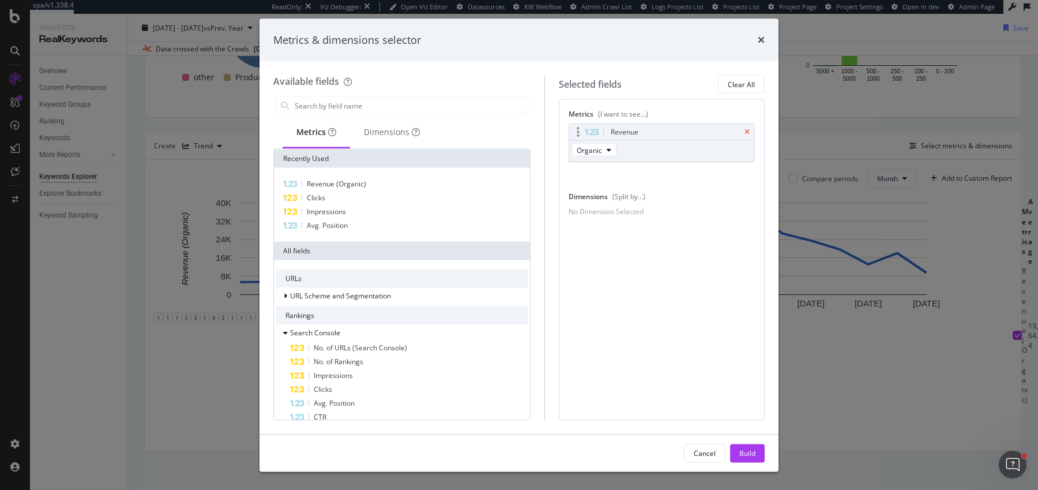
click at [749, 129] on icon "times" at bounding box center [746, 132] width 5 height 7
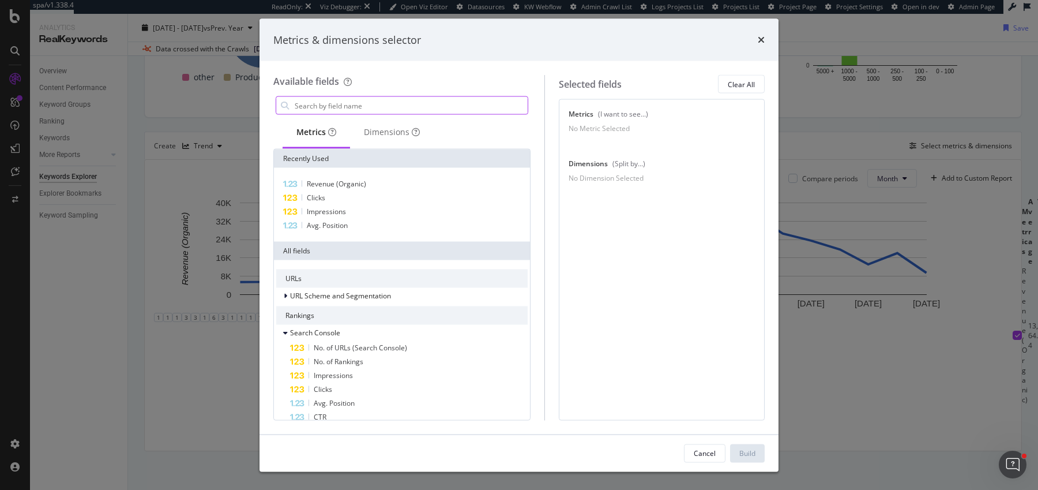
click at [419, 111] on input "modal" at bounding box center [411, 105] width 234 height 17
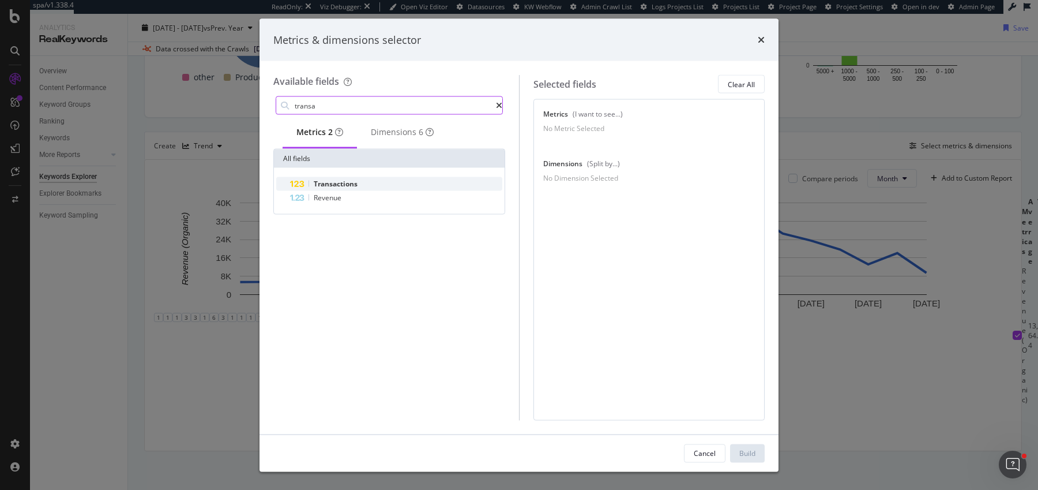
type input "transa"
click at [372, 188] on div "Transactions" at bounding box center [396, 184] width 212 height 14
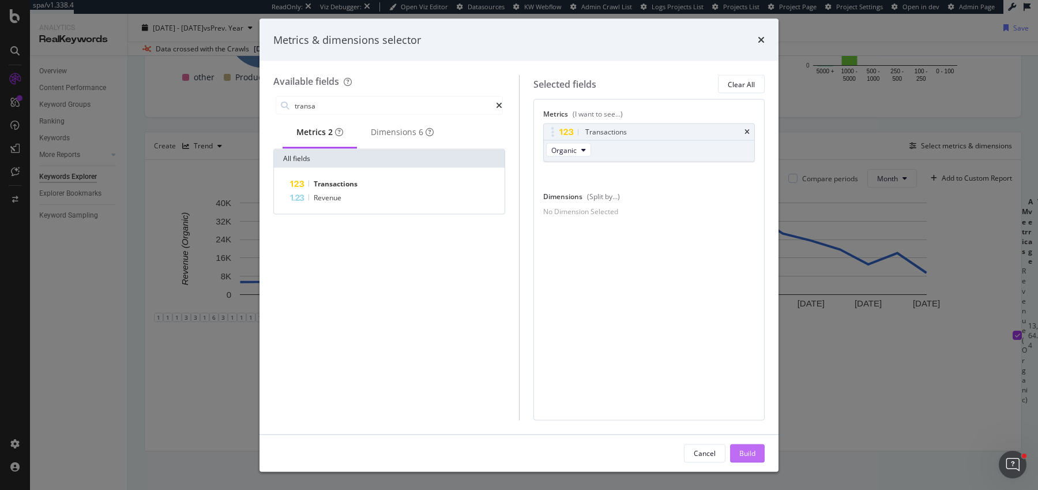
click at [736, 447] on button "Build" at bounding box center [747, 452] width 35 height 18
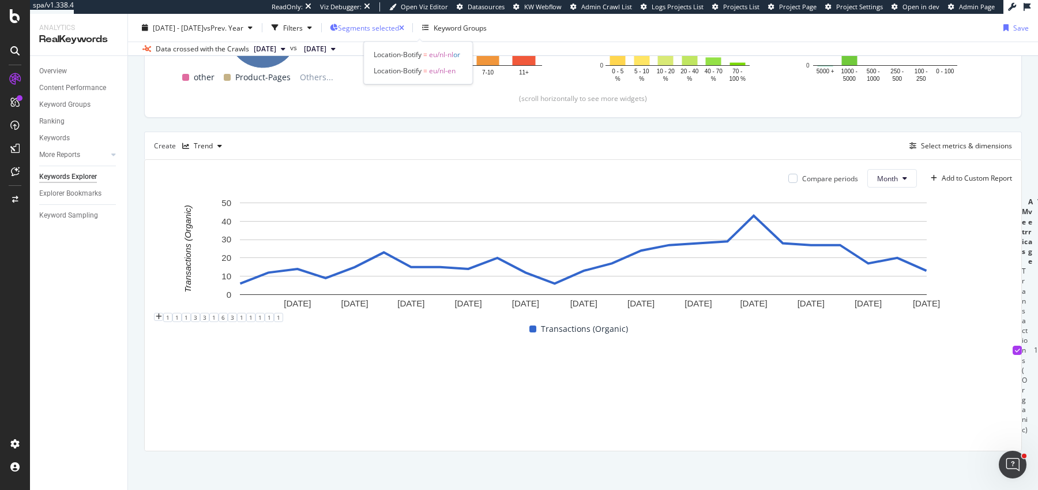
click at [399, 29] on span "Segments selected" at bounding box center [368, 27] width 61 height 10
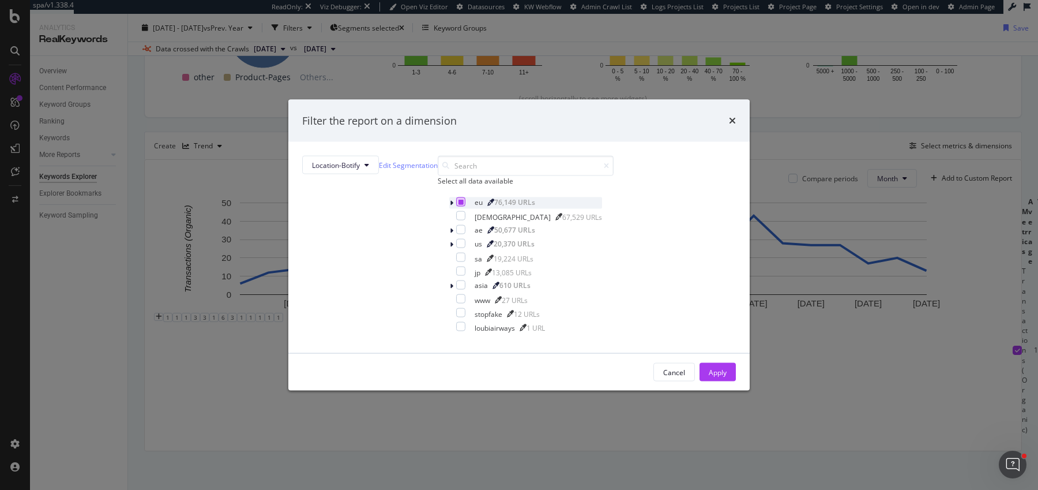
click at [458, 205] on icon "modal" at bounding box center [460, 202] width 5 height 6
click at [449, 209] on div "modal" at bounding box center [452, 203] width 7 height 12
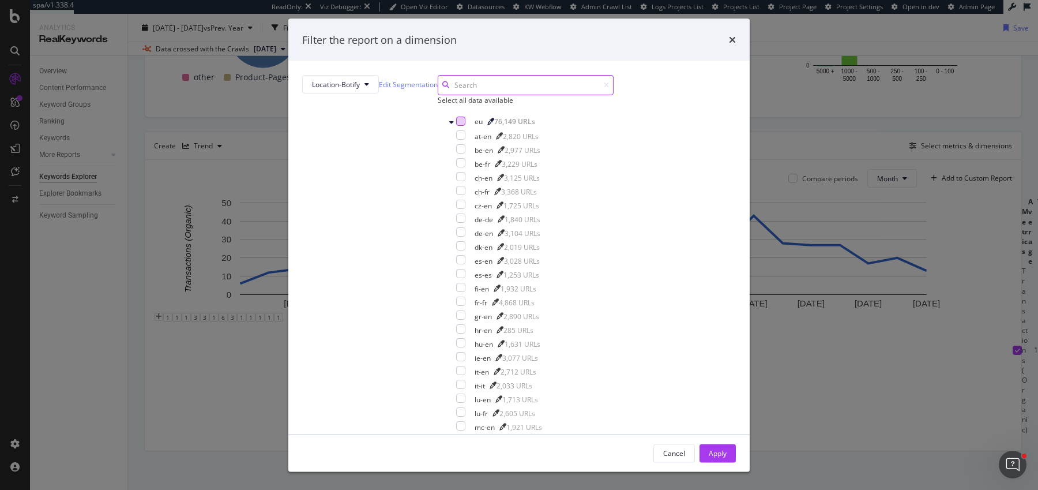
click at [446, 95] on input "modal" at bounding box center [526, 85] width 176 height 20
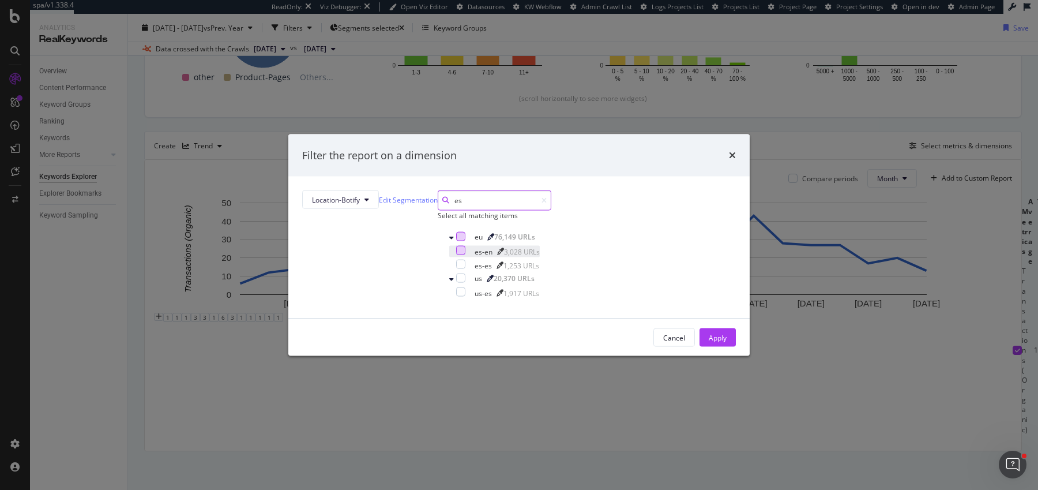
type input "es"
click at [456, 255] on div "modal" at bounding box center [460, 250] width 9 height 9
click at [456, 269] on div "modal" at bounding box center [460, 263] width 9 height 9
click at [709, 342] on div "Apply" at bounding box center [718, 337] width 18 height 10
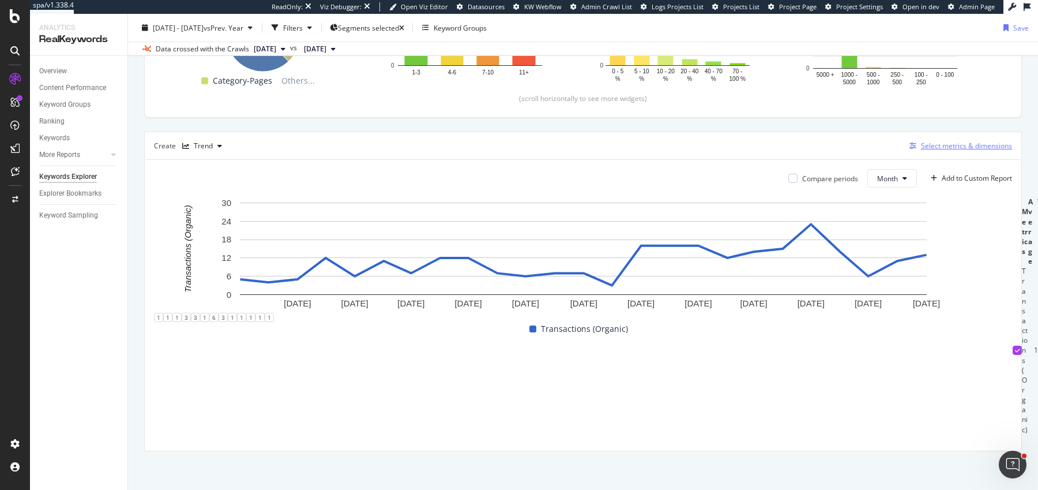
click at [929, 144] on div "Select metrics & dimensions" at bounding box center [966, 146] width 91 height 10
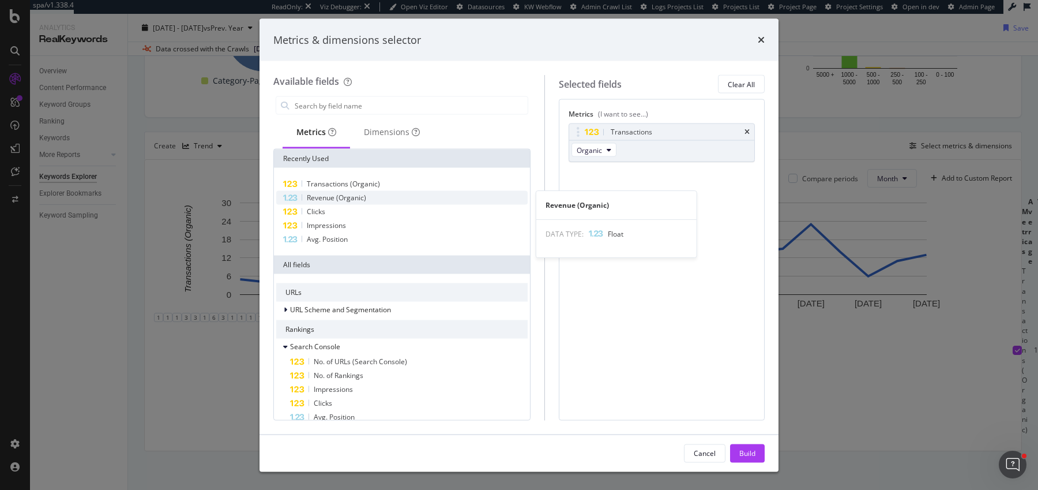
click at [355, 194] on span "Revenue (Organic)" at bounding box center [336, 198] width 59 height 10
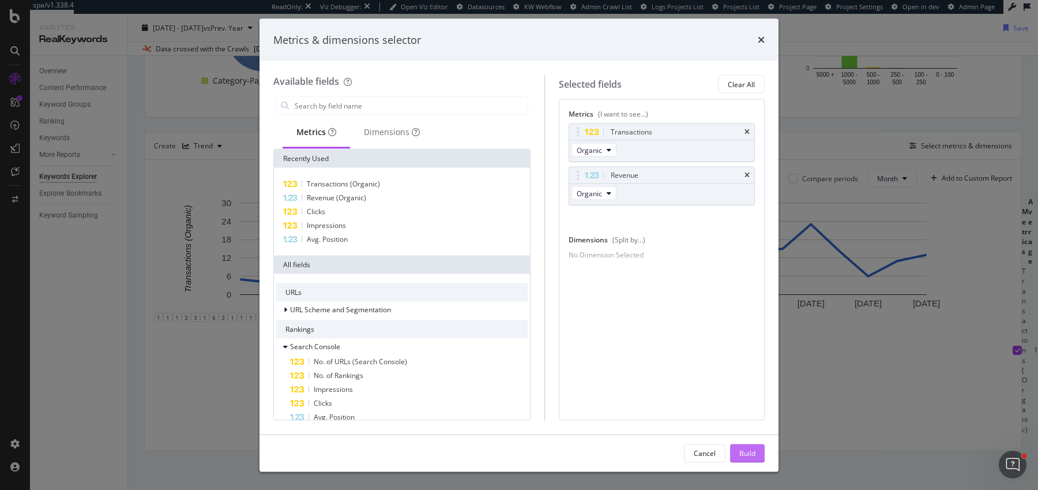
click at [744, 443] on button "Build" at bounding box center [747, 452] width 35 height 18
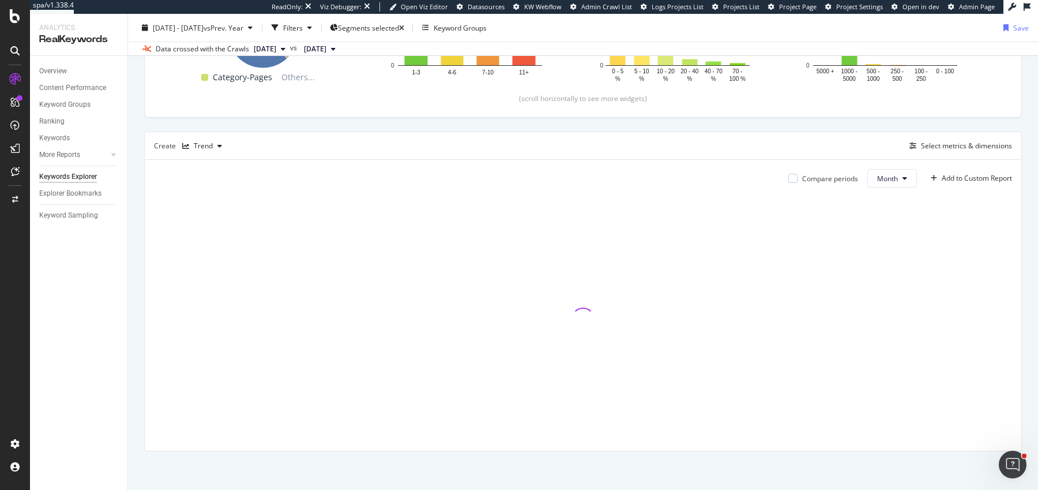
click at [744, 448] on div "Compare periods Month Add to Custom Report" at bounding box center [583, 305] width 876 height 291
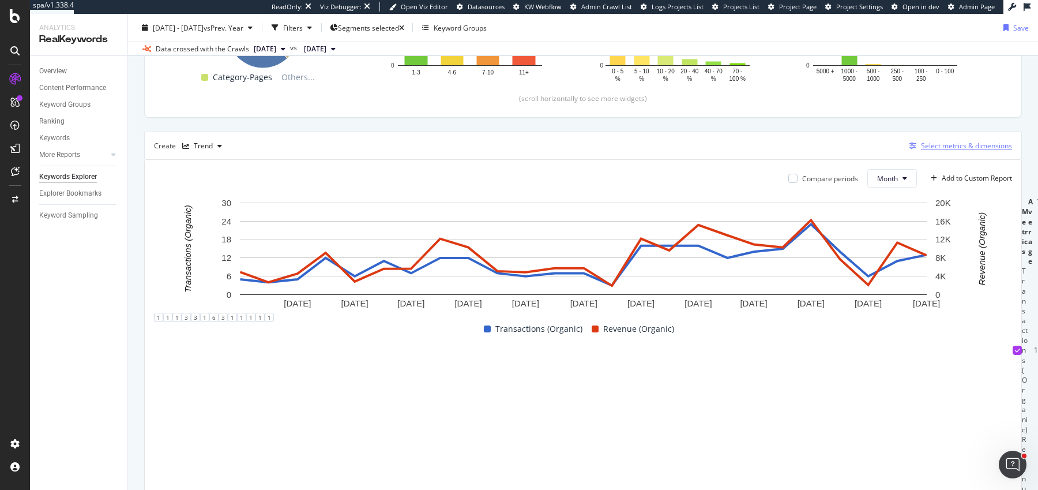
click at [931, 144] on div "Select metrics & dimensions" at bounding box center [966, 146] width 91 height 10
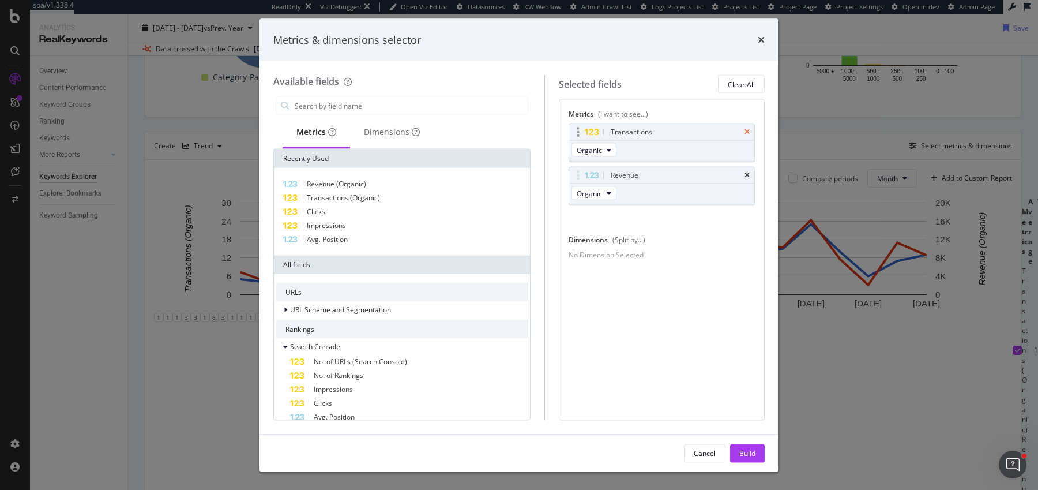
click at [747, 133] on icon "times" at bounding box center [746, 132] width 5 height 7
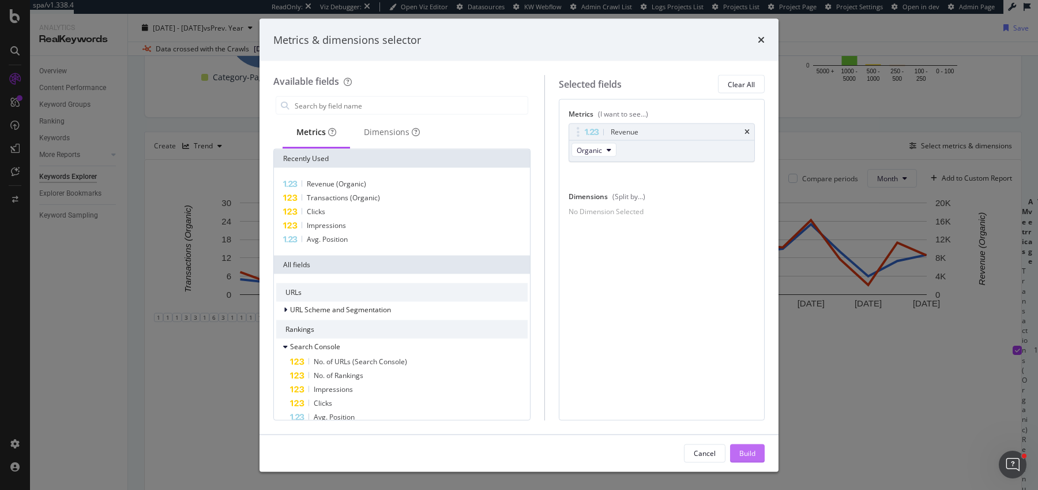
click at [748, 454] on div "Build" at bounding box center [747, 452] width 16 height 10
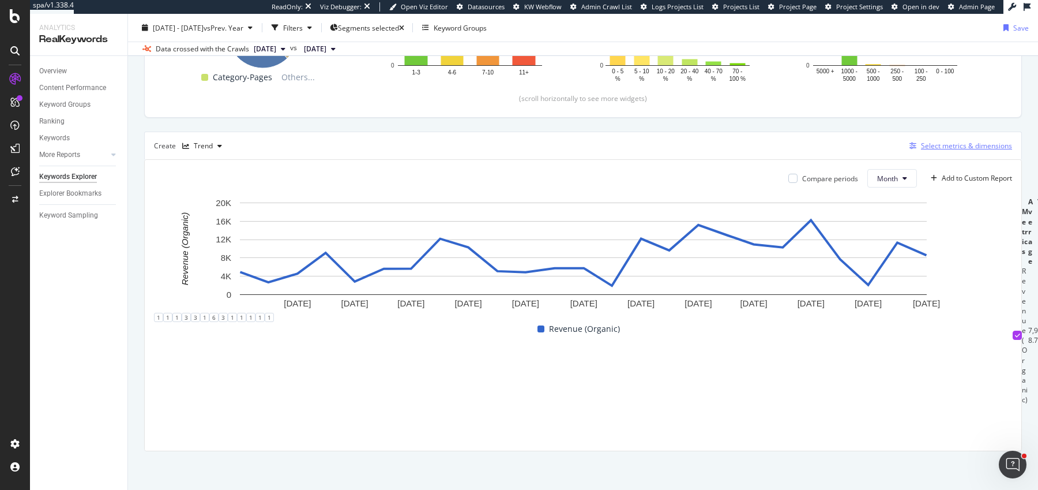
click at [947, 142] on div "Select metrics & dimensions" at bounding box center [966, 146] width 91 height 10
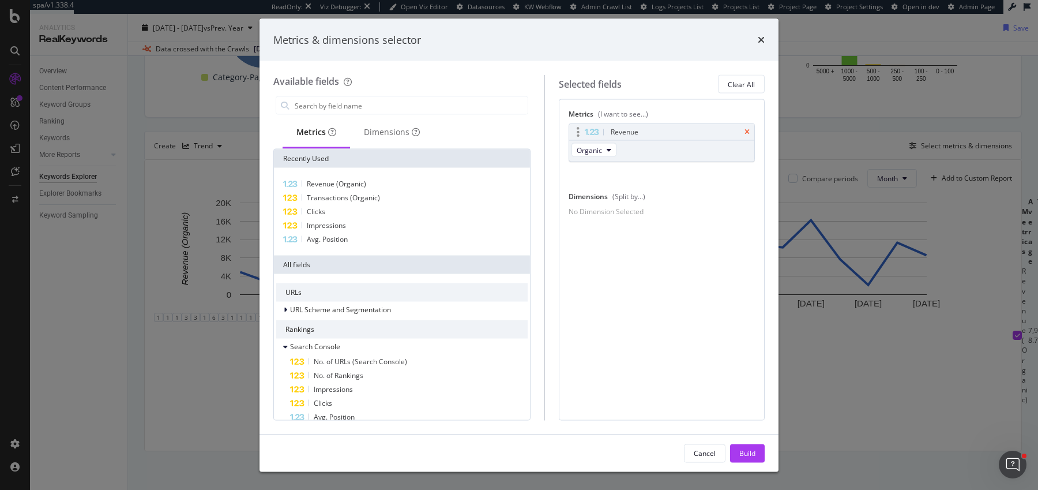
click at [747, 131] on icon "times" at bounding box center [746, 132] width 5 height 7
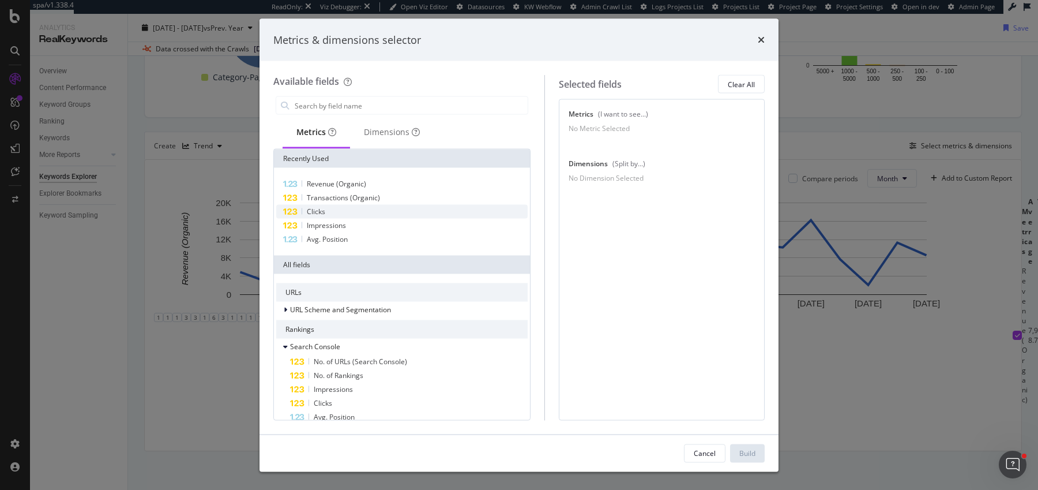
click at [324, 207] on span "Clicks" at bounding box center [316, 211] width 18 height 10
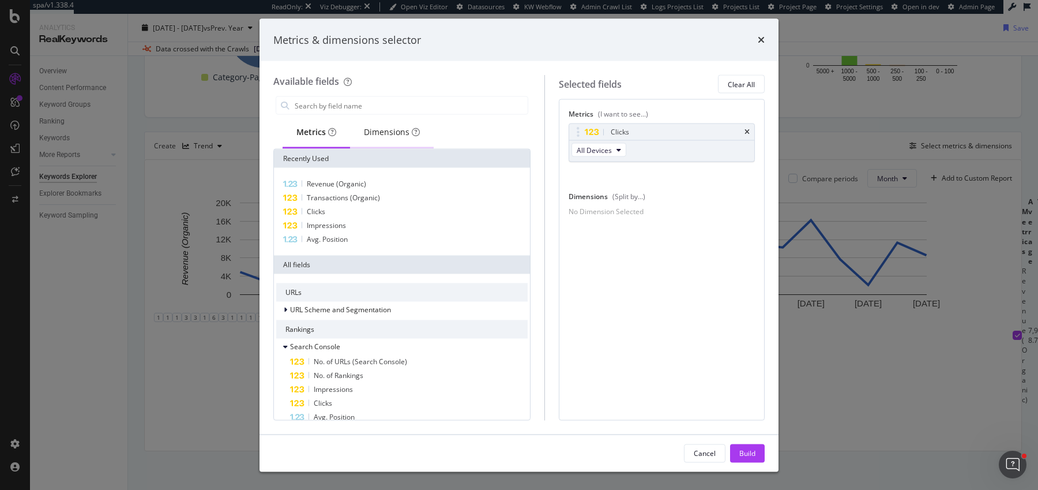
click at [372, 127] on div "Dimensions" at bounding box center [392, 132] width 56 height 12
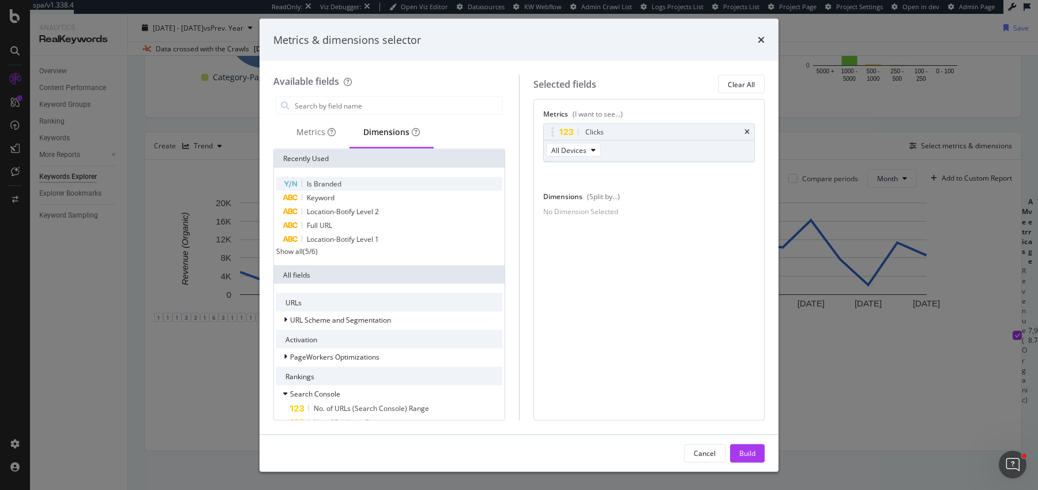
click at [360, 184] on div "Is Branded" at bounding box center [389, 184] width 226 height 14
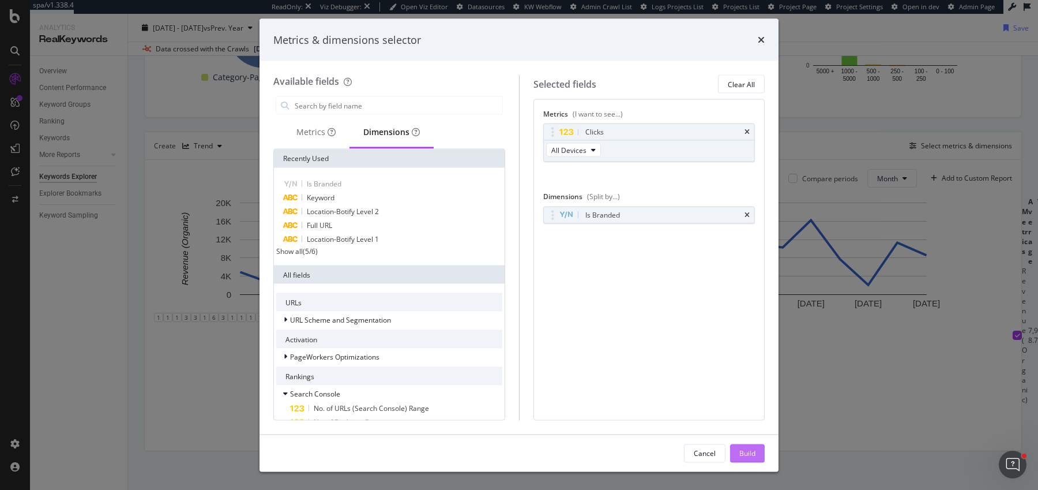
click at [740, 450] on div "Build" at bounding box center [747, 452] width 16 height 10
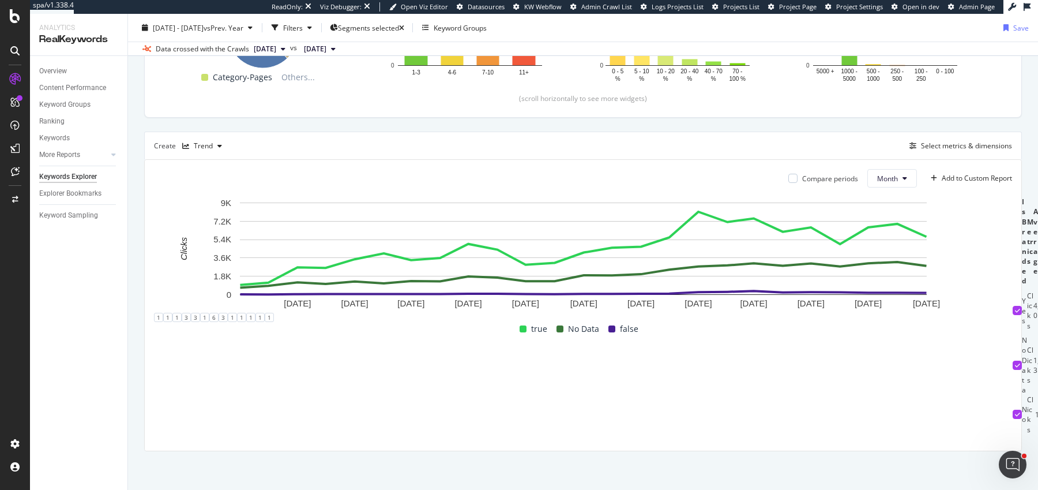
scroll to position [0, 784]
click at [57, 78] on div "Overview" at bounding box center [83, 71] width 88 height 17
click at [54, 73] on div "Overview" at bounding box center [53, 71] width 28 height 12
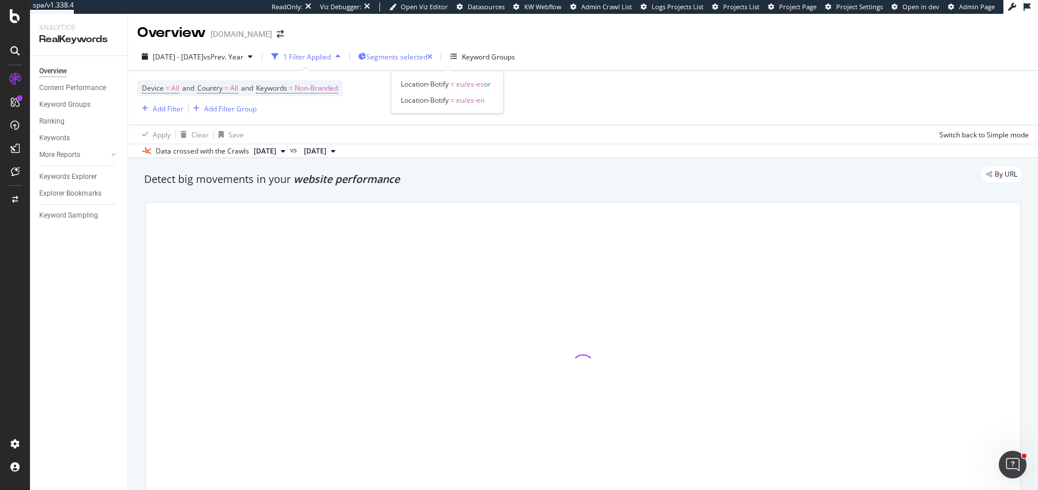
click at [427, 58] on span "Segments selected" at bounding box center [396, 57] width 61 height 10
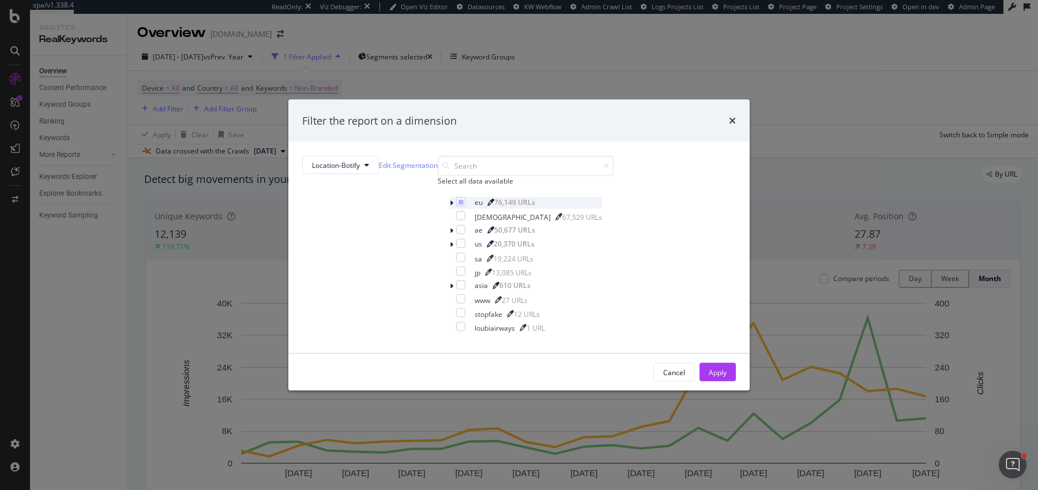
click at [449, 209] on div "modal" at bounding box center [452, 203] width 7 height 12
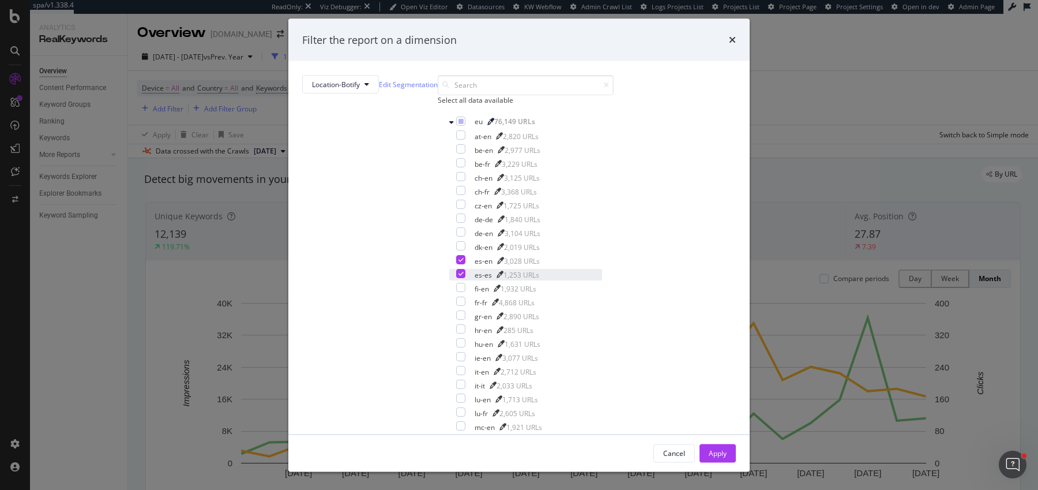
click at [456, 278] on div "modal" at bounding box center [460, 273] width 9 height 9
click at [458, 262] on icon "modal" at bounding box center [460, 260] width 5 height 6
click at [449, 449] on div "nl-en 3,218 URLs" at bounding box center [525, 455] width 153 height 12
click at [456, 462] on div "modal" at bounding box center [460, 466] width 9 height 9
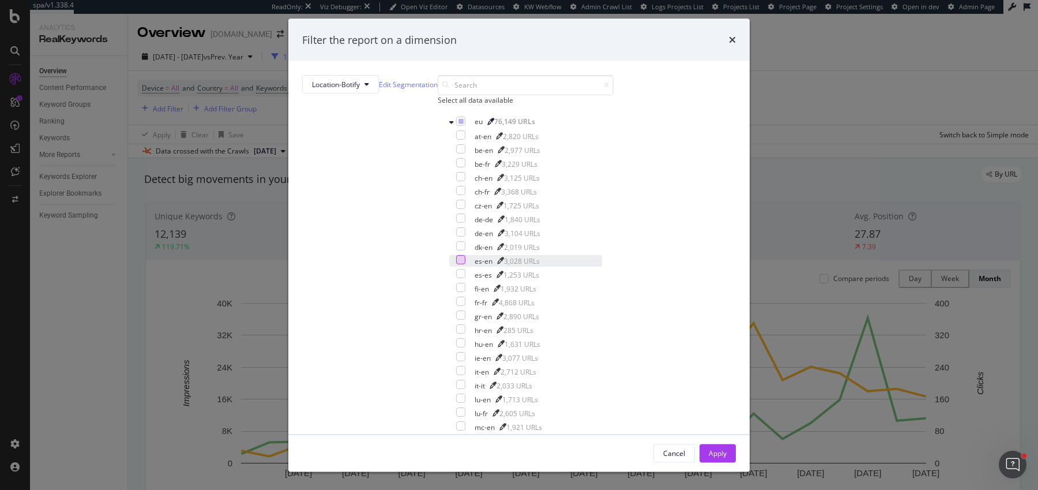
drag, startPoint x: 610, startPoint y: 416, endPoint x: 767, endPoint y: 3, distance: 441.9
click at [709, 447] on div "Apply" at bounding box center [718, 452] width 18 height 10
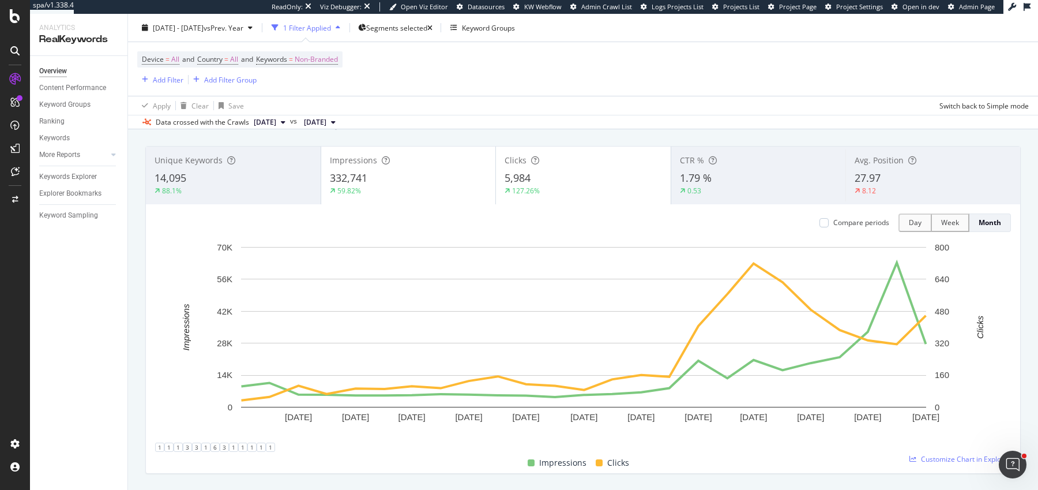
scroll to position [81, 0]
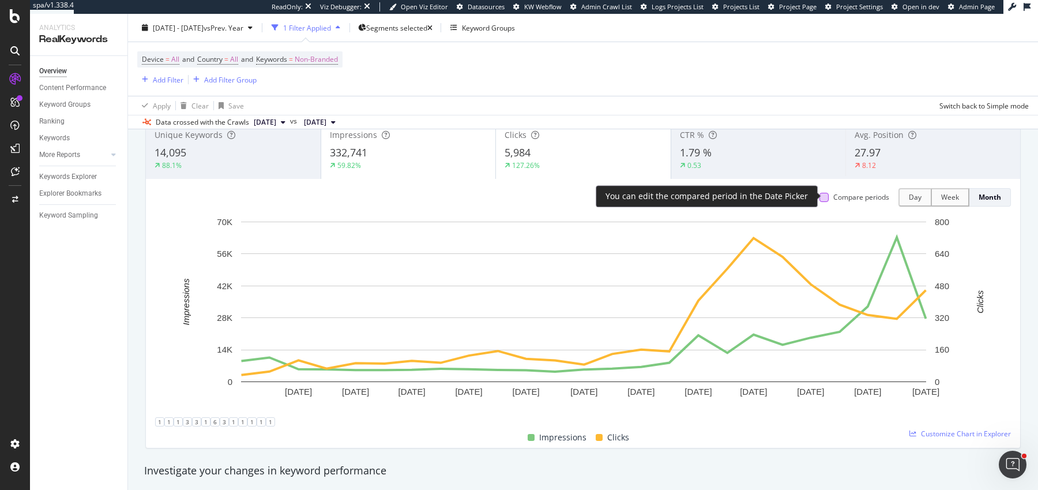
click at [829, 196] on div at bounding box center [823, 197] width 9 height 9
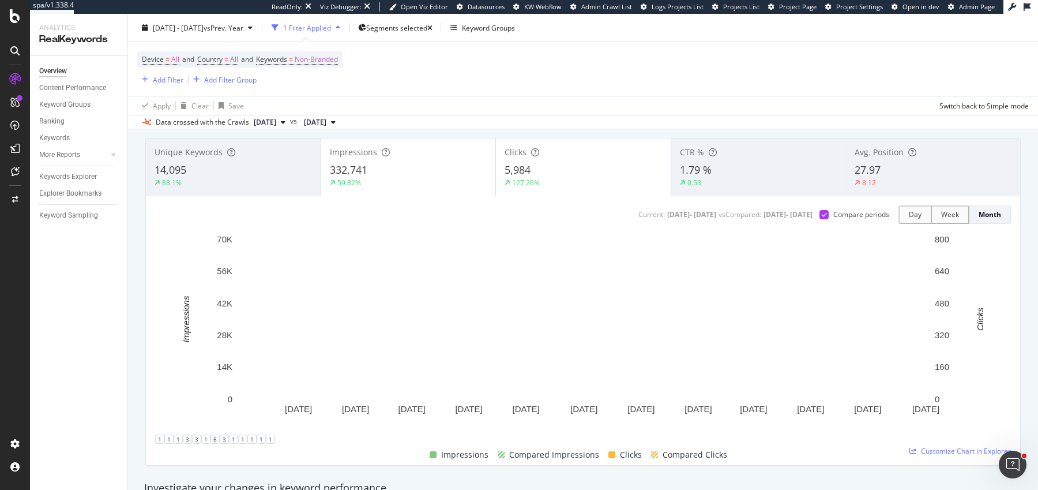
scroll to position [62, 0]
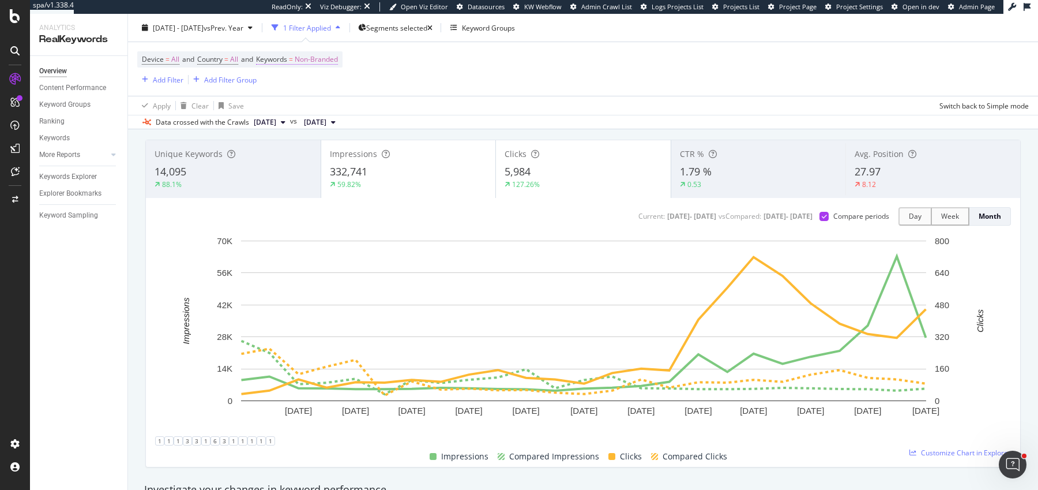
click at [313, 58] on span "Non-Branded" at bounding box center [316, 59] width 43 height 16
click at [302, 72] on span "Non-Branded" at bounding box center [286, 67] width 43 height 10
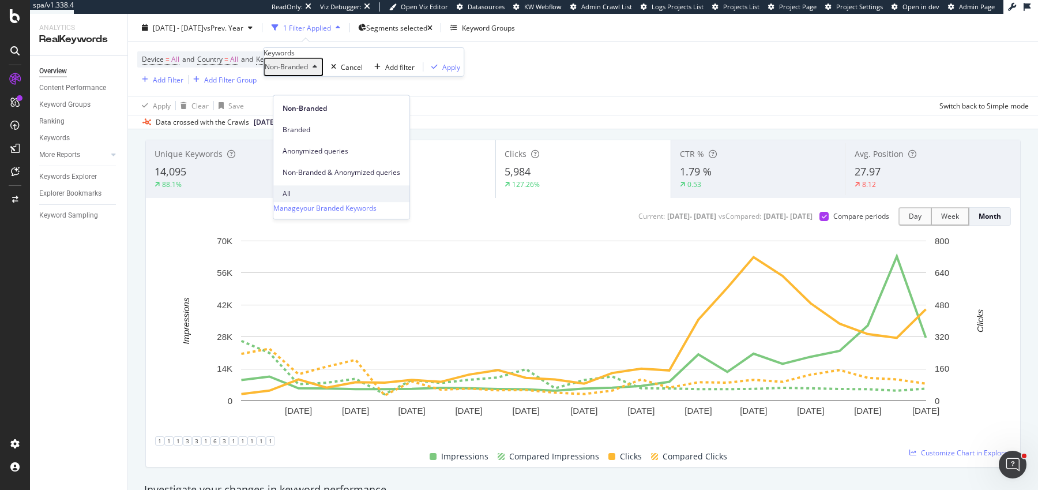
click at [336, 185] on div "All" at bounding box center [341, 193] width 136 height 17
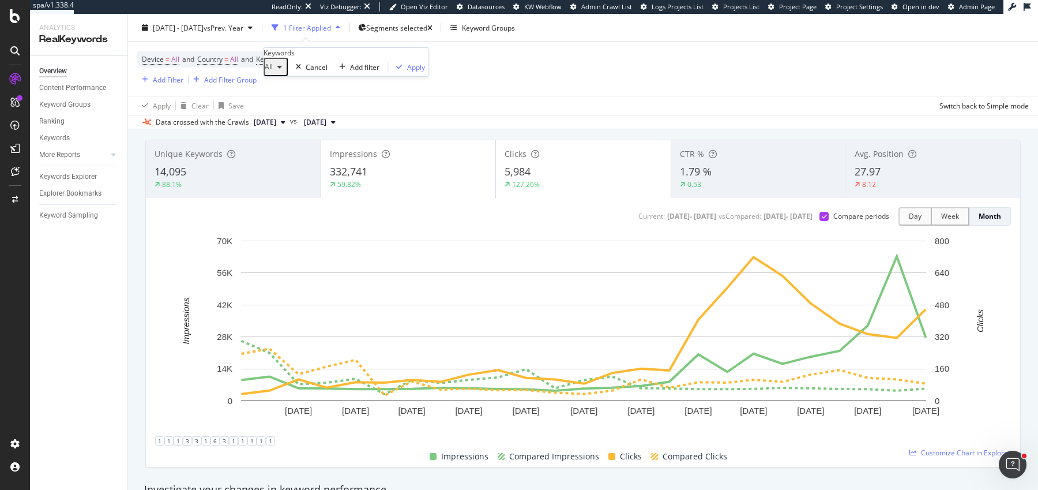
click at [390, 76] on div "All Cancel Add filter Apply" at bounding box center [346, 67] width 165 height 18
click at [407, 72] on div "Apply" at bounding box center [416, 67] width 18 height 10
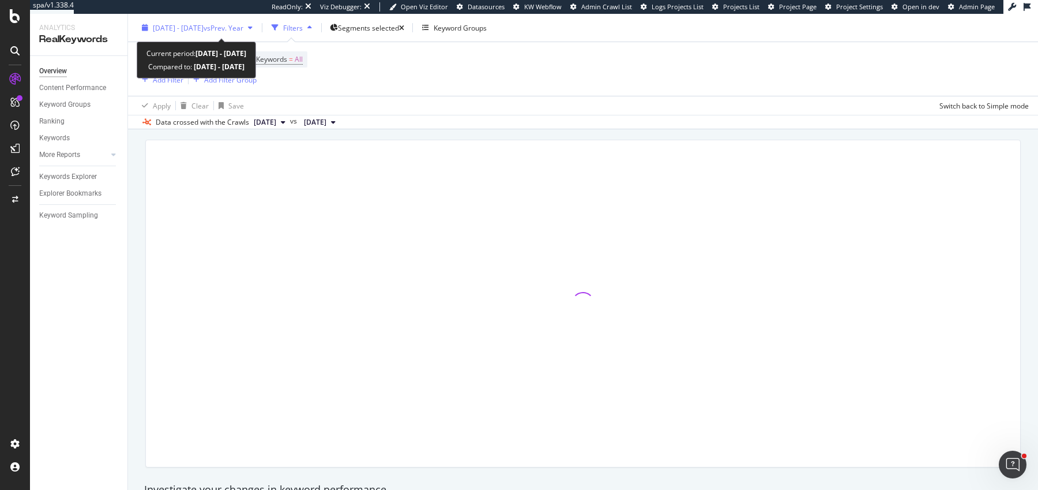
click at [195, 32] on div "[DATE] - [DATE] vs Prev. Year" at bounding box center [197, 27] width 120 height 17
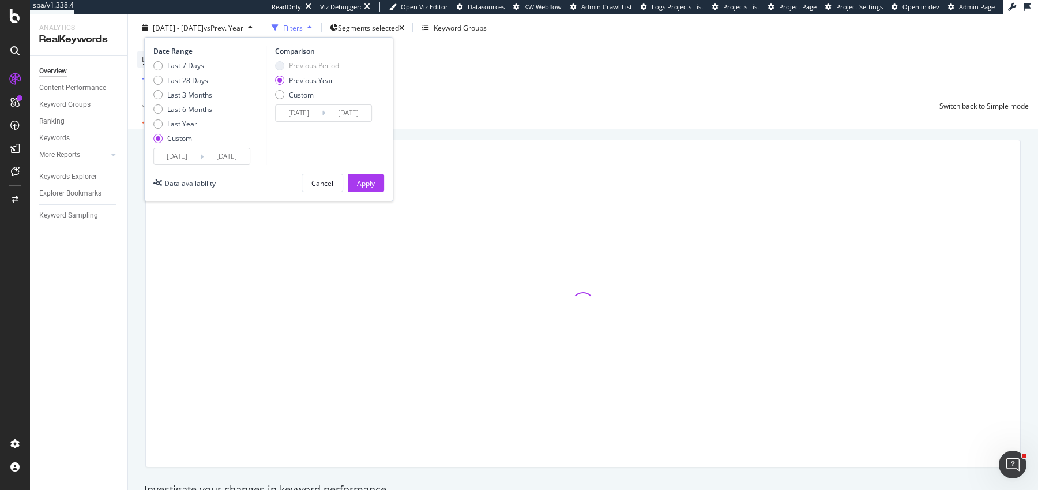
click at [186, 158] on input "[DATE]" at bounding box center [177, 156] width 46 height 16
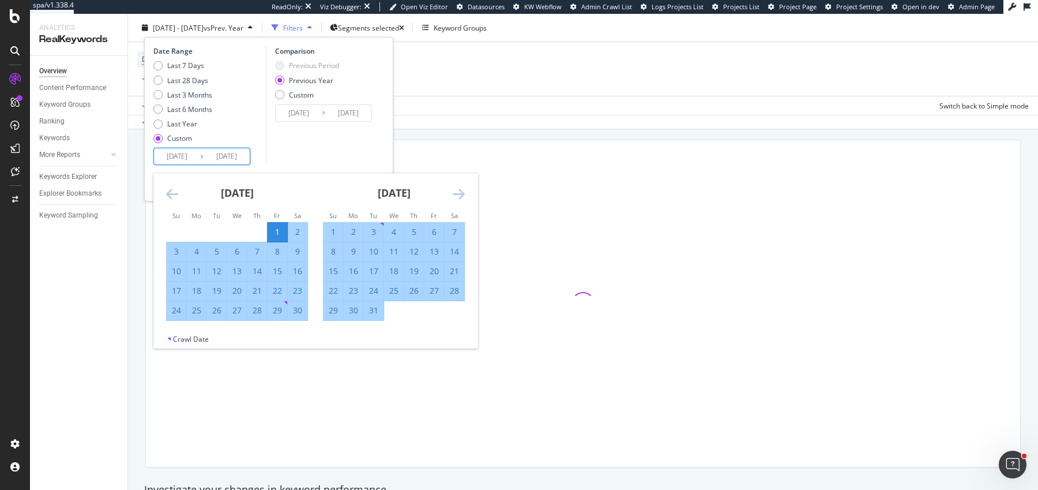
click at [184, 85] on div "Last 7 Days Last 28 Days Last 3 Months Last 6 Months Last Year Custom" at bounding box center [182, 104] width 59 height 87
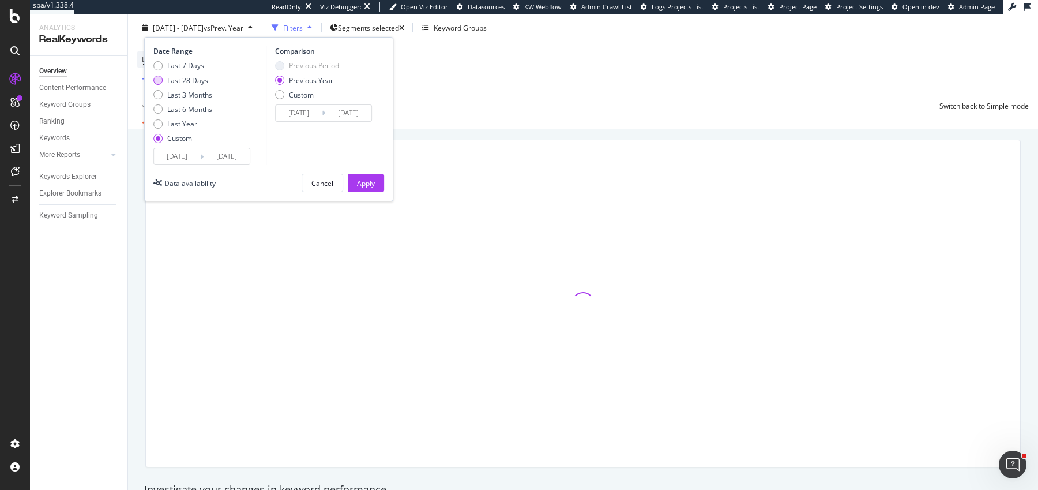
click at [185, 82] on div "Last 28 Days" at bounding box center [187, 80] width 41 height 10
type input "[DATE]"
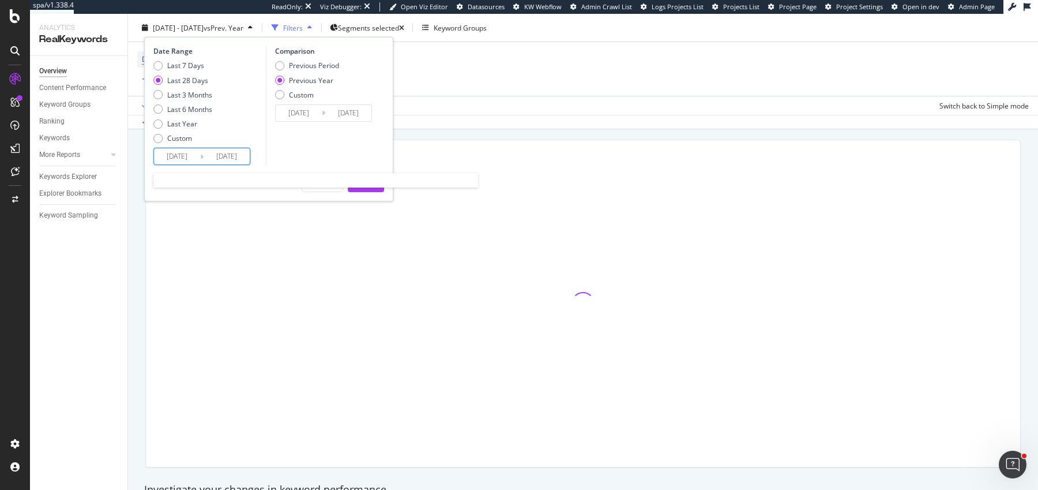
click at [183, 157] on input "[DATE]" at bounding box center [177, 156] width 46 height 16
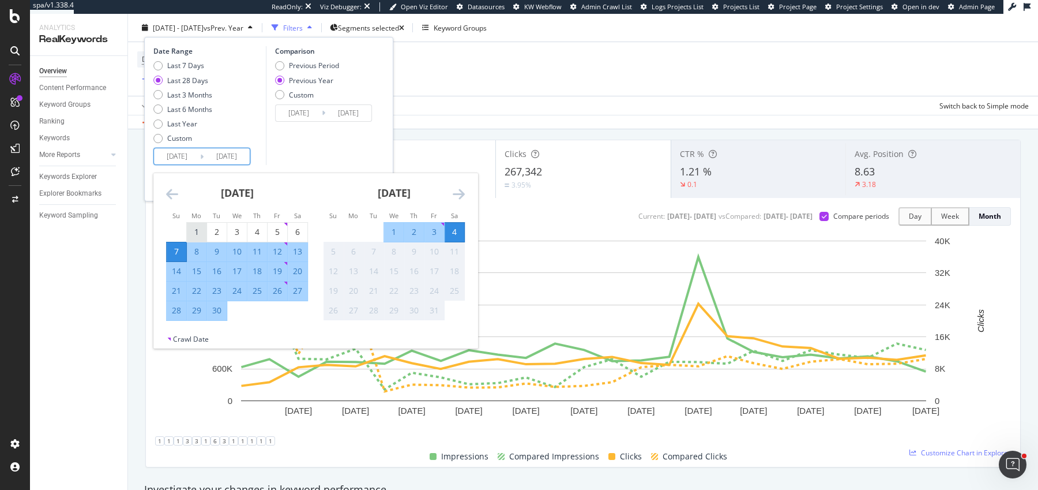
click at [191, 231] on div "1" at bounding box center [197, 232] width 20 height 12
type input "[DATE]"
click at [219, 311] on div "30" at bounding box center [217, 310] width 20 height 12
type input "[DATE]"
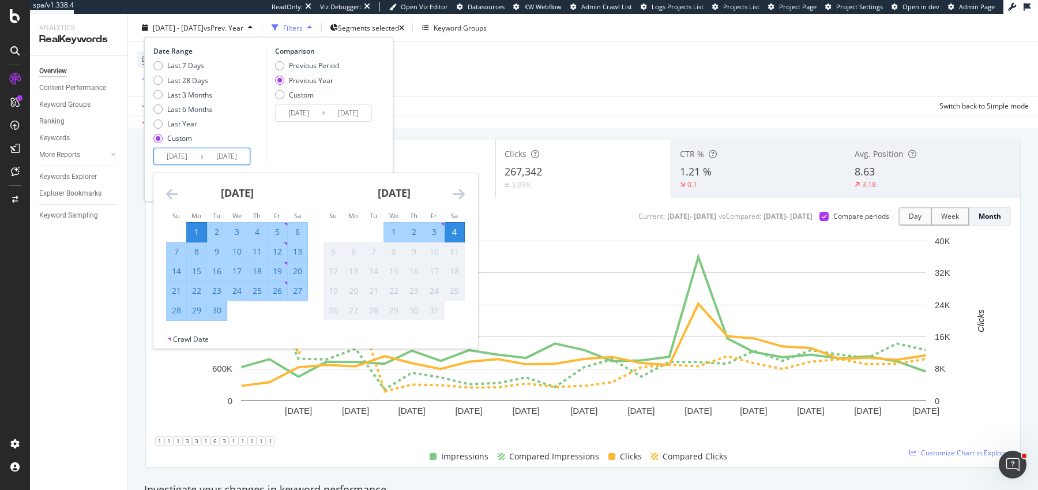
type input "[DATE]"
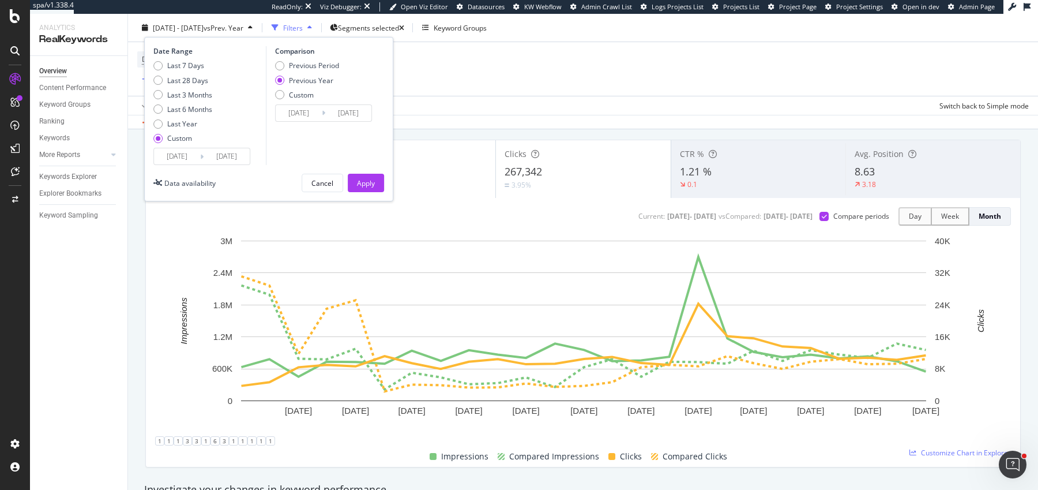
click at [314, 114] on input "[DATE]" at bounding box center [299, 113] width 46 height 16
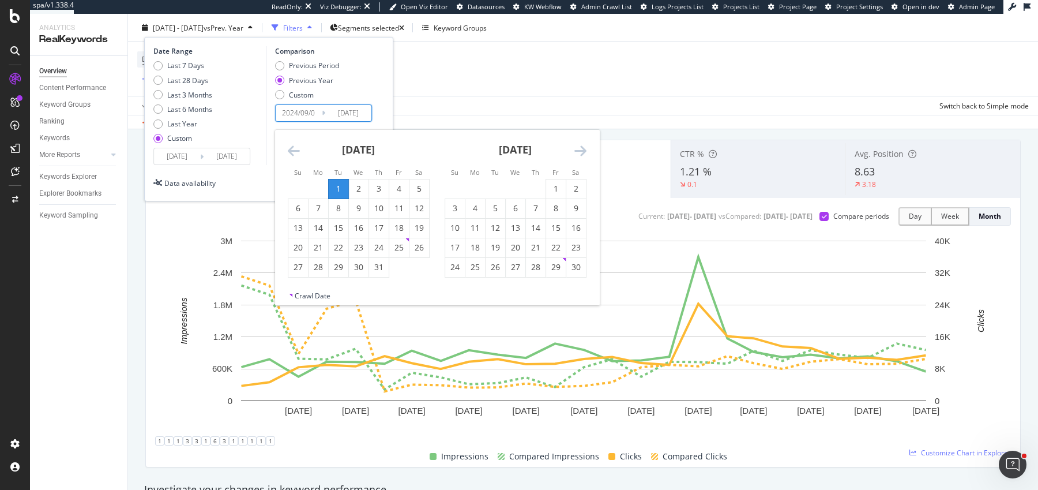
type input "[DATE]"
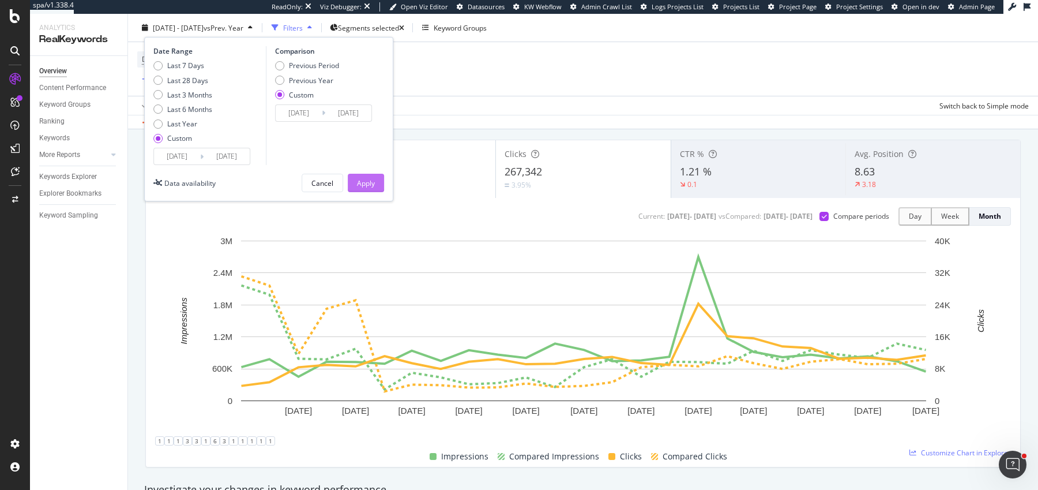
type input "[DATE]"
click at [364, 181] on div "Apply" at bounding box center [366, 183] width 18 height 10
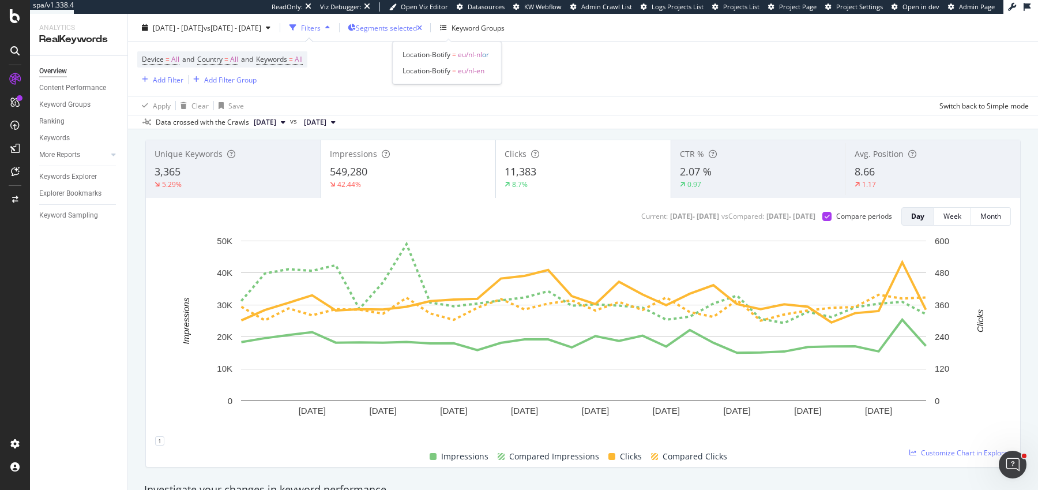
click at [426, 22] on button "Segments selected" at bounding box center [384, 27] width 81 height 11
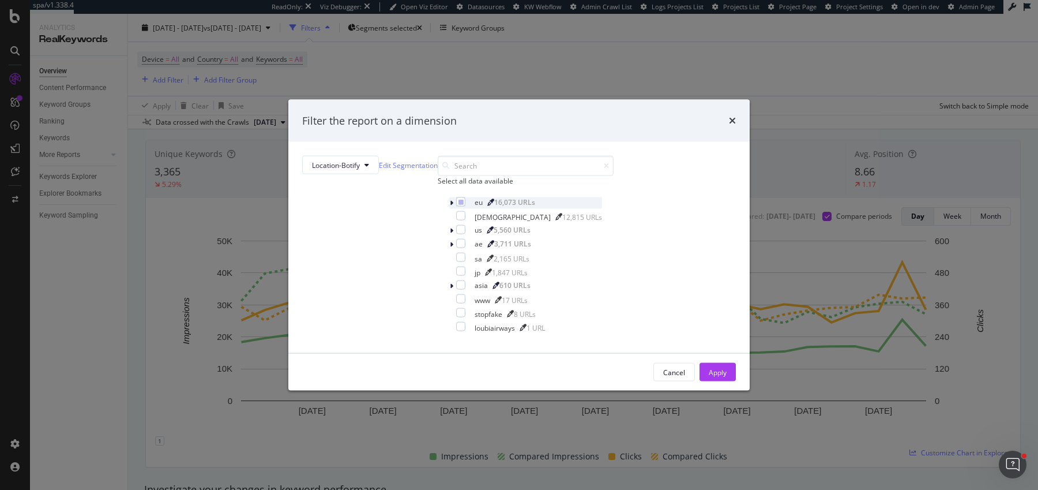
click at [449, 209] on div "eu 16,073 URLs" at bounding box center [525, 203] width 153 height 12
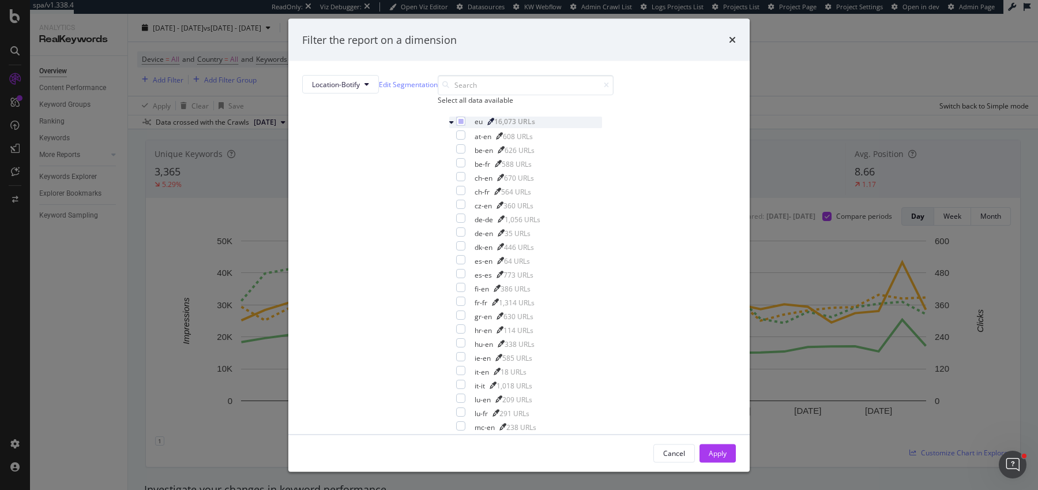
click at [449, 156] on div "modal" at bounding box center [452, 150] width 7 height 12
click at [458, 124] on icon "modal" at bounding box center [460, 121] width 5 height 6
click at [449, 269] on div "es-es 773 URLs" at bounding box center [525, 275] width 153 height 12
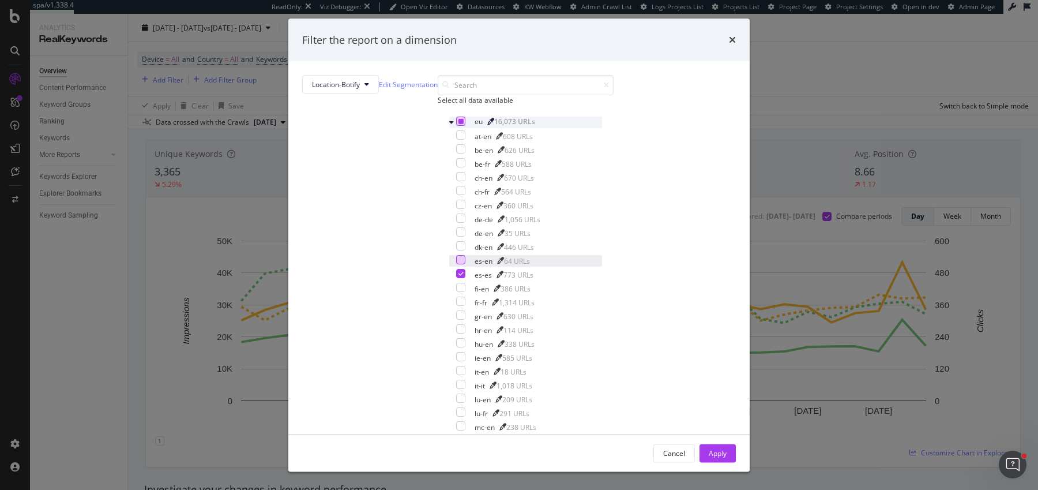
click at [456, 255] on div "modal" at bounding box center [460, 259] width 9 height 9
click at [709, 447] on div "Apply" at bounding box center [718, 452] width 18 height 10
